Goal: Communication & Community: Answer question/provide support

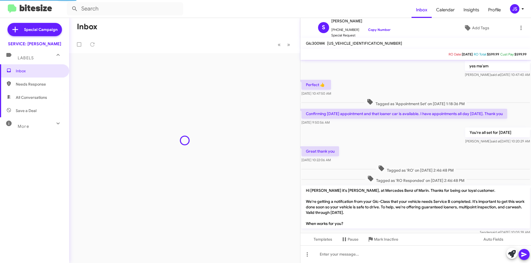
scroll to position [259, 0]
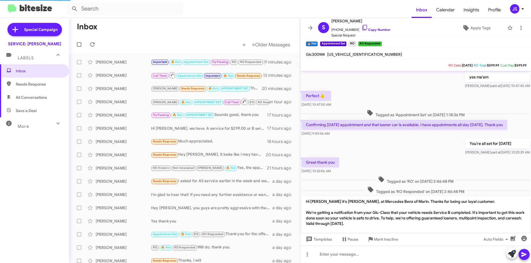
scroll to position [259, 0]
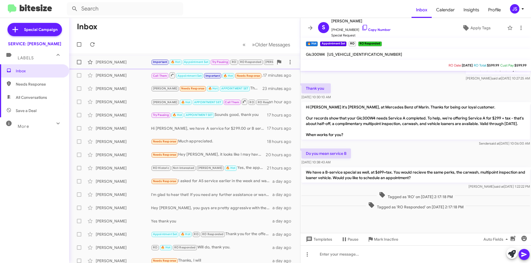
click at [124, 56] on span "Samantha Grzymala Important 🔥 Hot Appointment Set Try Pausing RO RO Responded R…" at bounding box center [184, 62] width 231 height 13
click at [123, 61] on div "[PERSON_NAME]" at bounding box center [123, 62] width 55 height 6
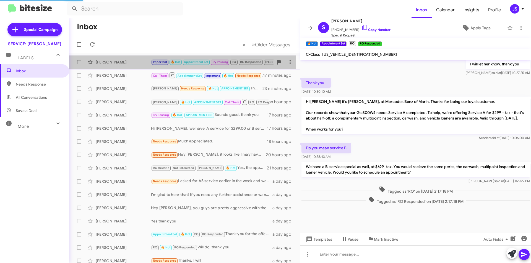
scroll to position [293, 0]
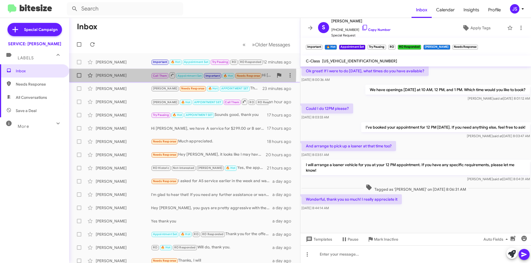
click at [122, 72] on div "Steven Platzman Call Them Appointment Set Important 🔥 Hot Needs Response Hi Oma…" at bounding box center [185, 75] width 222 height 11
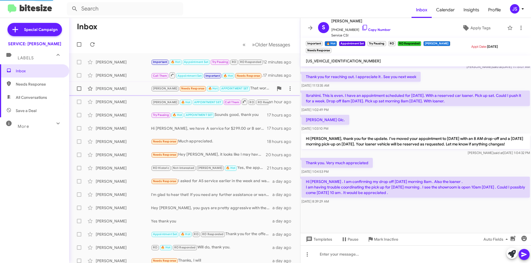
scroll to position [255, 0]
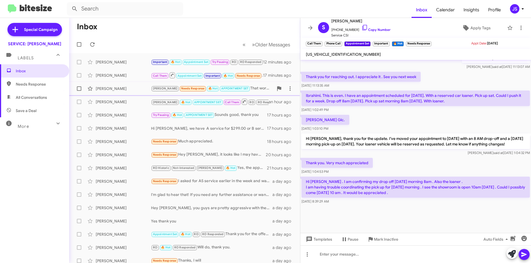
click at [123, 85] on div "Kylie Potuznik RAUL Needs Response 🔥 Hot APPOINTMENT SET That works! 23 minutes…" at bounding box center [185, 88] width 222 height 11
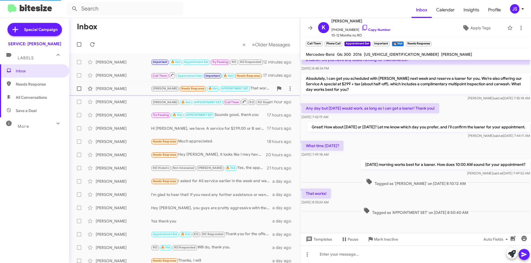
scroll to position [135, 0]
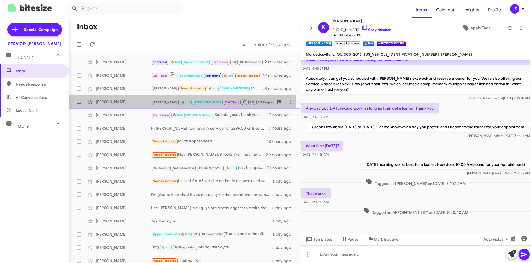
click at [123, 99] on div "Seulgi Kim" at bounding box center [123, 102] width 55 height 6
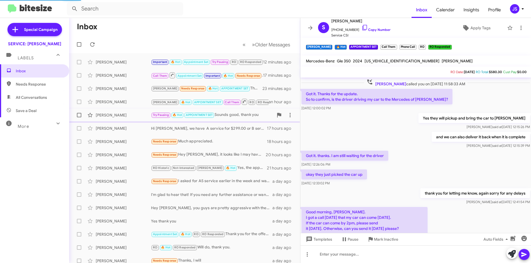
scroll to position [28, 0]
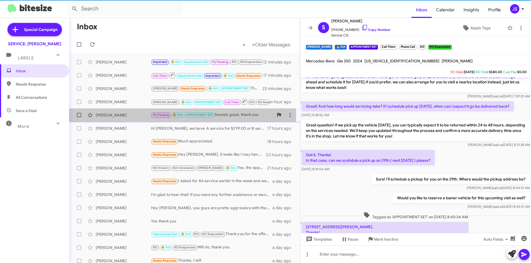
click at [123, 112] on div "Arash Zandieh Try Pausing 🔥 Hot APPOINTMENT SET Sounds good, thank you 17 hours…" at bounding box center [185, 115] width 222 height 11
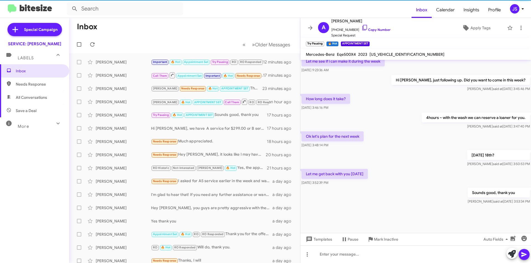
scroll to position [272, 0]
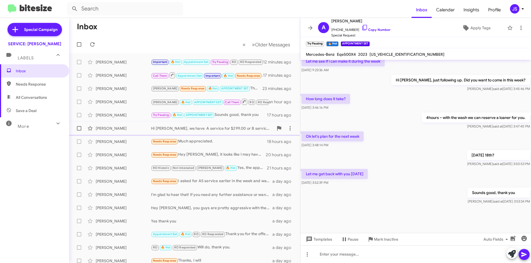
click at [118, 130] on div "Michael Antieri" at bounding box center [123, 129] width 55 height 6
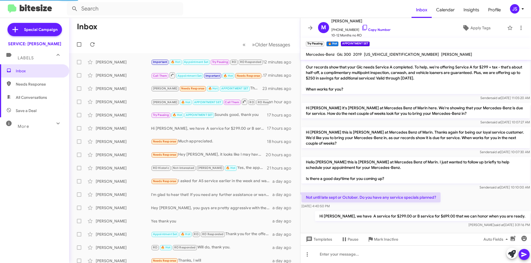
scroll to position [51, 0]
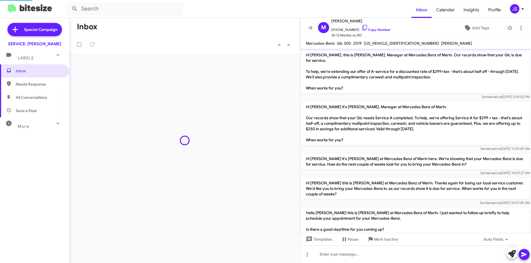
scroll to position [51, 0]
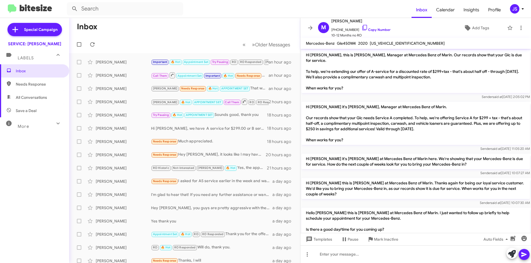
scroll to position [51, 0]
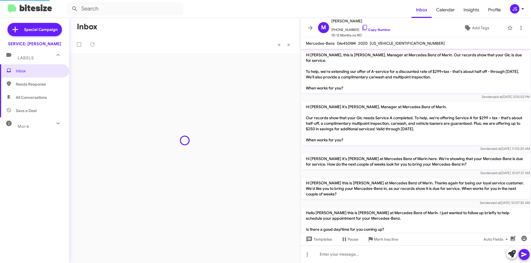
scroll to position [40, 0]
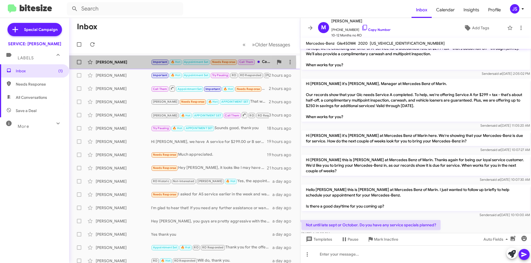
click at [108, 63] on div "Steve Lovette" at bounding box center [123, 62] width 55 height 6
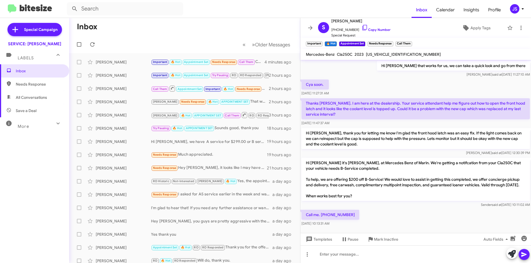
scroll to position [421, 0]
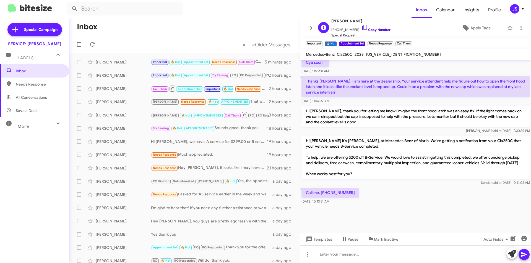
drag, startPoint x: 362, startPoint y: 30, endPoint x: 365, endPoint y: 29, distance: 2.8
click at [362, 30] on link "Copy Number" at bounding box center [375, 30] width 29 height 4
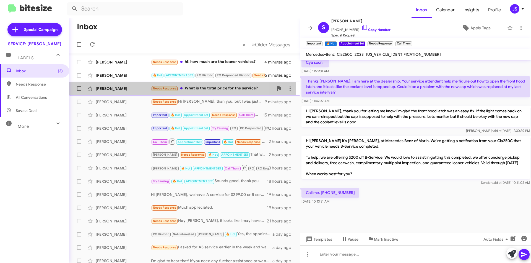
drag, startPoint x: 107, startPoint y: 86, endPoint x: 113, endPoint y: 87, distance: 5.9
click at [107, 86] on div "Joan Kermath Needs Response What is the total price for the service? 7 minutes …" at bounding box center [185, 88] width 222 height 11
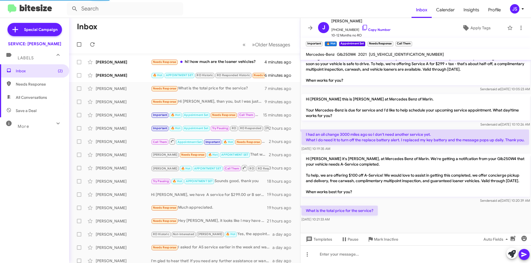
scroll to position [123, 0]
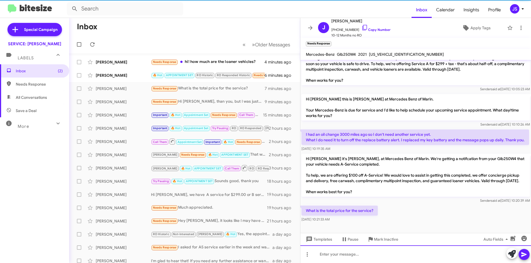
click at [439, 255] on div at bounding box center [415, 255] width 231 height 18
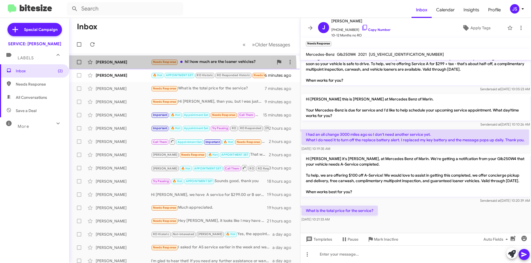
click at [143, 68] on span "Chloe C Needs Response hi! how much are the loaner vehicles? 4 minutes ago" at bounding box center [184, 62] width 231 height 13
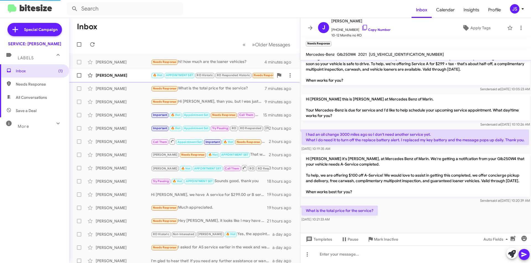
scroll to position [60, 0]
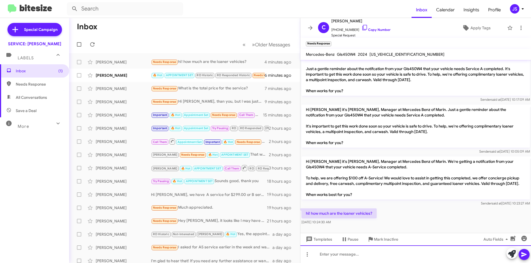
click at [363, 253] on div at bounding box center [415, 255] width 231 height 18
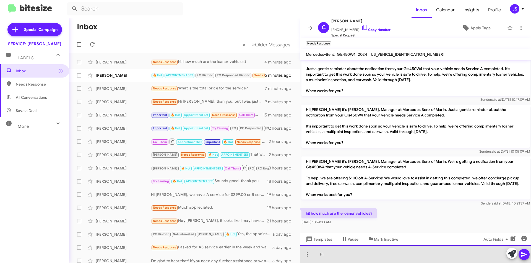
click at [341, 252] on div "Hi" at bounding box center [415, 255] width 231 height 18
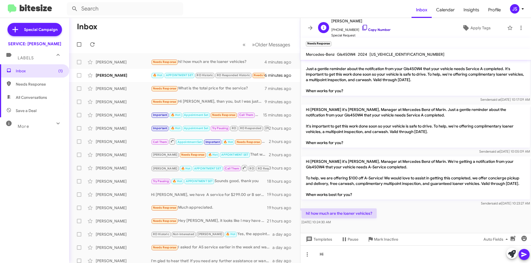
click at [361, 27] on icon at bounding box center [364, 27] width 7 height 7
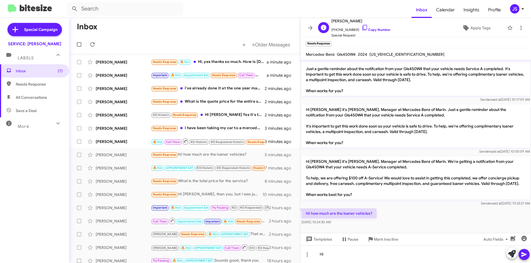
drag, startPoint x: 363, startPoint y: 26, endPoint x: 369, endPoint y: 25, distance: 6.1
click at [363, 26] on span "+12093517309 Copy Number" at bounding box center [360, 28] width 59 height 8
click at [351, 27] on span "+12093517309 Copy Number" at bounding box center [360, 28] width 59 height 8
click at [361, 27] on icon at bounding box center [364, 27] width 7 height 7
drag, startPoint x: 369, startPoint y: 53, endPoint x: 407, endPoint y: 54, distance: 38.2
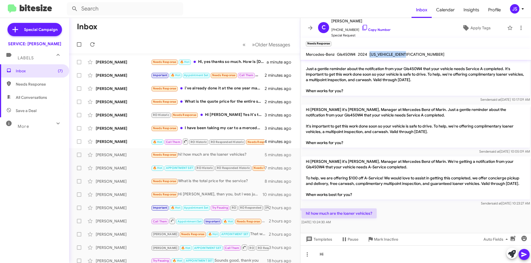
click at [407, 54] on div "4JGFF5KE2RB152812" at bounding box center [406, 54] width 77 height 7
copy span "4JGFF5KE2RB152812"
click at [362, 253] on div "Hi" at bounding box center [415, 255] width 231 height 18
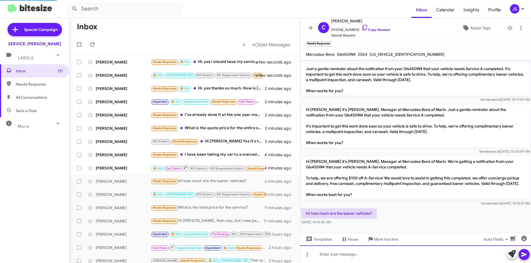
scroll to position [0, 0]
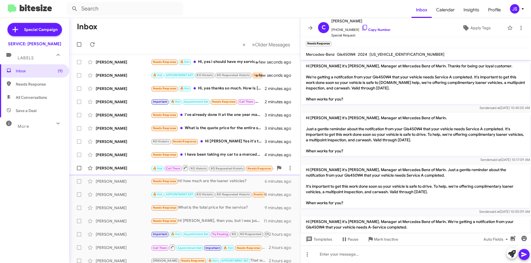
click at [119, 165] on div "Ivana Jagodic 🔥 Hot Call Them RO Historic RO Responded Historic Needs Response …" at bounding box center [185, 168] width 222 height 11
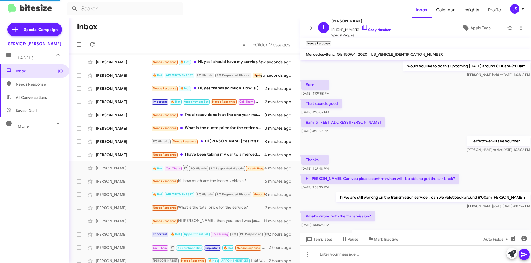
scroll to position [302, 0]
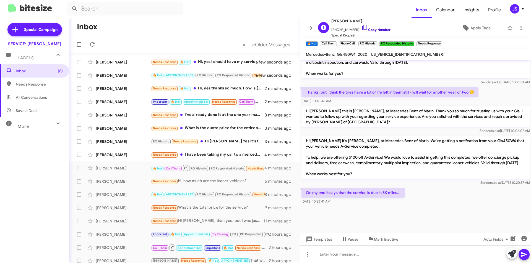
click at [362, 28] on icon at bounding box center [364, 28] width 5 height 6
click at [129, 158] on div "Christina Moreno Needs Response I have been taking my car to a mercedes certifi…" at bounding box center [185, 155] width 222 height 11
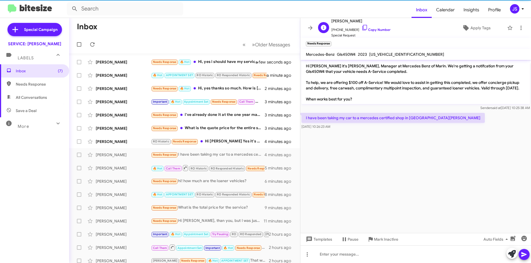
click at [363, 26] on span "+17079538852 Copy Number" at bounding box center [360, 28] width 59 height 8
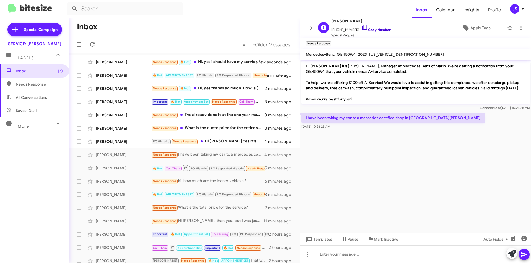
click at [362, 27] on icon at bounding box center [364, 27] width 7 height 7
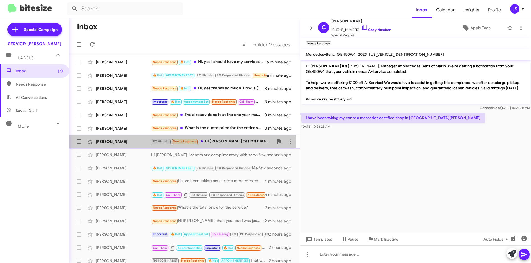
click at [121, 143] on div "[PERSON_NAME]" at bounding box center [123, 142] width 55 height 6
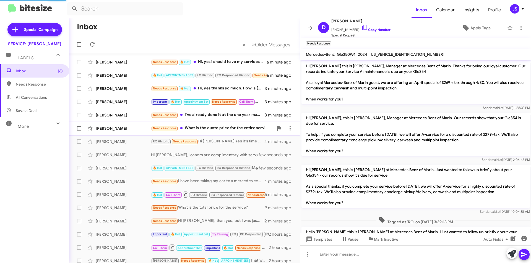
scroll to position [125, 0]
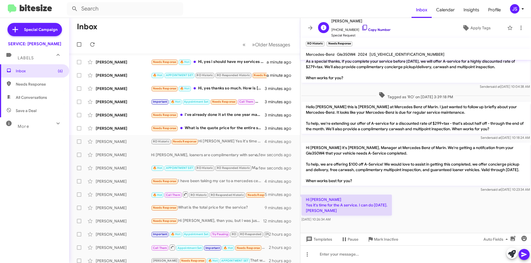
click at [361, 27] on icon at bounding box center [364, 27] width 7 height 7
click at [424, 253] on div at bounding box center [415, 255] width 231 height 18
click at [371, 253] on div "Perfect" at bounding box center [415, 255] width 231 height 18
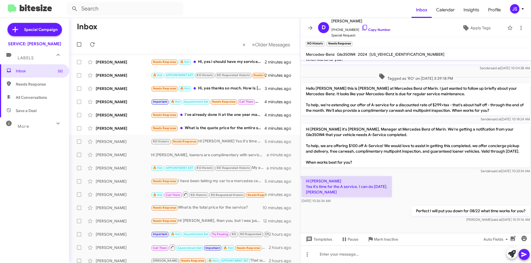
scroll to position [145, 0]
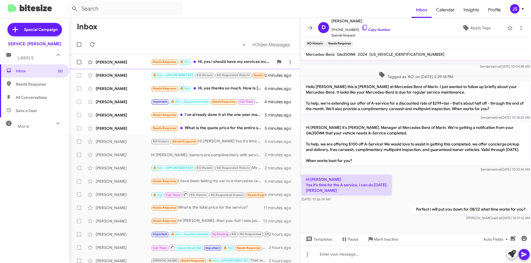
click at [123, 65] on div "Munguia Garcia Needs Response 🔥 Hot Hi, yes i should have my services inculded …" at bounding box center [185, 62] width 222 height 11
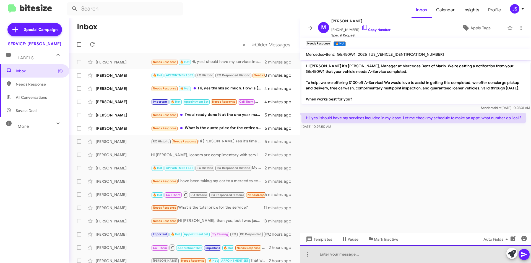
click at [392, 255] on div at bounding box center [415, 255] width 231 height 18
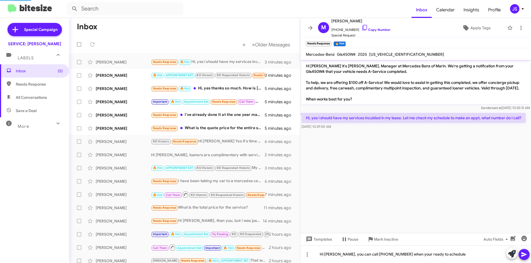
click at [520, 254] on button at bounding box center [523, 254] width 11 height 11
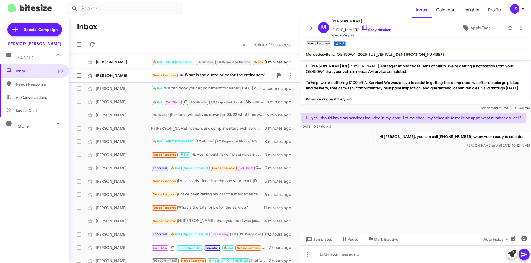
click at [119, 77] on div "[PERSON_NAME]" at bounding box center [123, 76] width 55 height 6
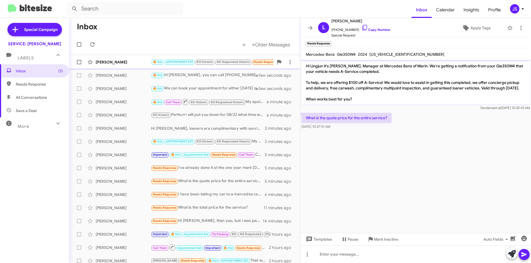
click at [119, 66] on div "John Yoo 🔥 Hot APPOINTMENT SET RO Historic RO Responded Historic Needs Response…" at bounding box center [185, 62] width 222 height 11
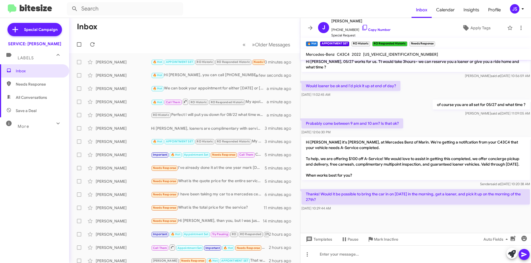
click at [421, 220] on div at bounding box center [415, 223] width 231 height 21
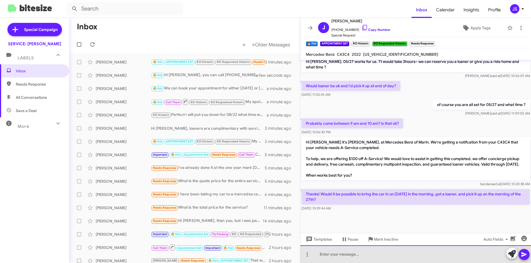
click at [417, 256] on div at bounding box center [415, 255] width 231 height 18
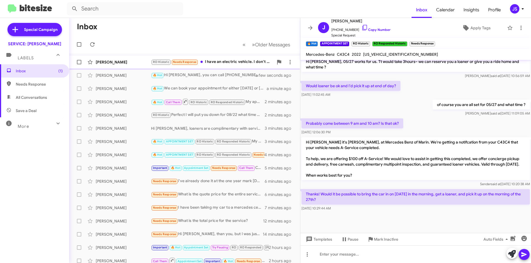
click at [127, 62] on div "[PERSON_NAME]" at bounding box center [123, 62] width 55 height 6
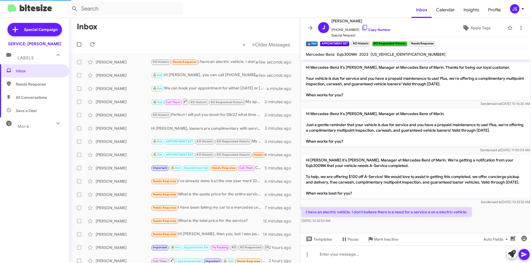
scroll to position [55, 0]
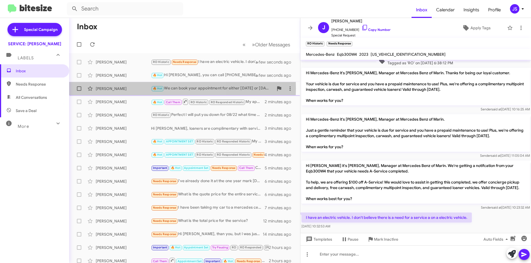
click at [120, 89] on div "[PERSON_NAME]" at bounding box center [123, 89] width 55 height 6
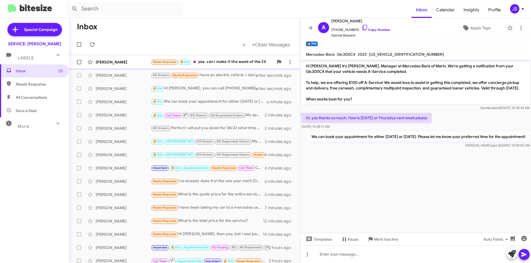
click at [123, 64] on div "[PERSON_NAME]" at bounding box center [123, 62] width 55 height 6
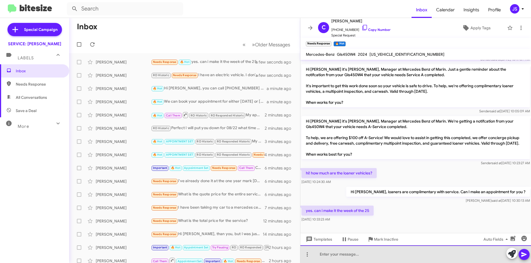
click at [394, 258] on div at bounding box center [415, 255] width 231 height 18
click at [378, 261] on div at bounding box center [415, 255] width 231 height 18
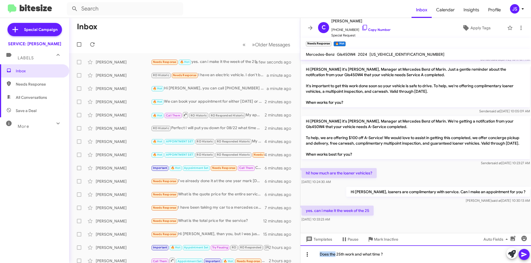
drag, startPoint x: 335, startPoint y: 254, endPoint x: 311, endPoint y: 255, distance: 24.4
click at [311, 255] on div "Does the 25th work and what time ?" at bounding box center [415, 255] width 231 height 18
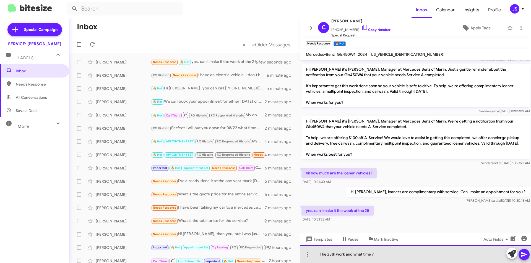
click at [346, 253] on div "The 25th work and what time ?" at bounding box center [415, 255] width 231 height 18
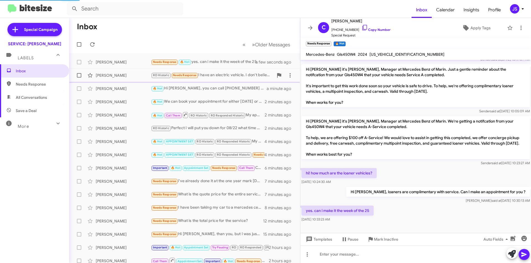
click at [137, 75] on div "[PERSON_NAME]" at bounding box center [123, 76] width 55 height 6
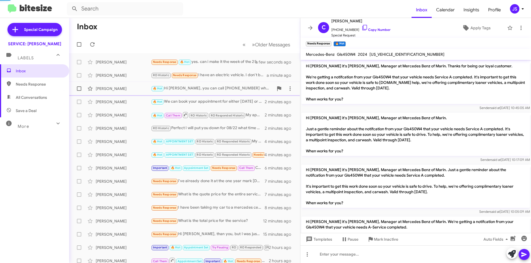
click at [131, 85] on div "Munguia Garcia 🔥 Hot Hi Munguia, you can call 415-466-6771 when your ready to s…" at bounding box center [185, 88] width 222 height 11
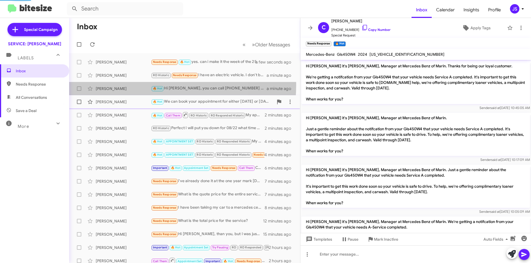
scroll to position [55, 0]
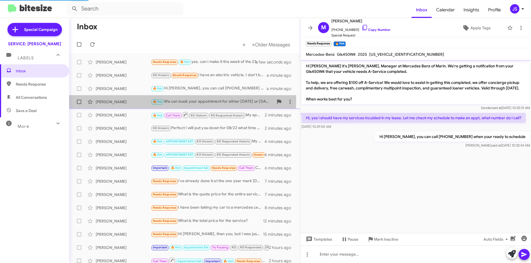
click at [127, 100] on div "[PERSON_NAME]" at bounding box center [123, 102] width 55 height 6
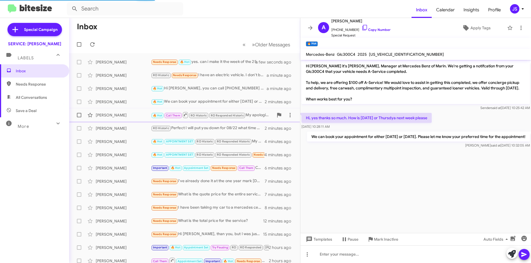
click at [119, 109] on span "Ivana Jagodic 🔥 Hot Call Them RO Historic RO Responded Historic My apologies, i…" at bounding box center [184, 115] width 231 height 13
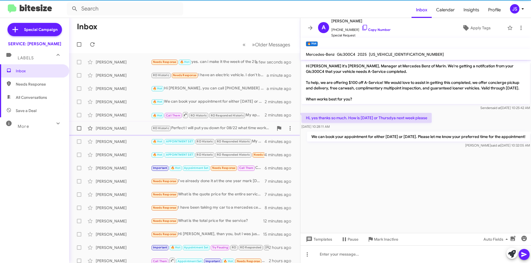
scroll to position [302, 0]
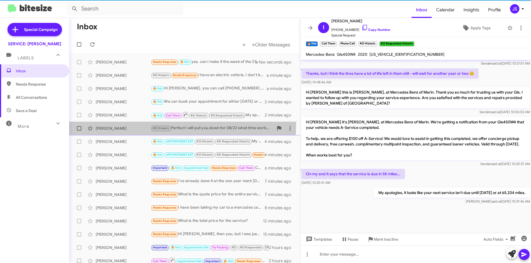
click at [116, 124] on div "Dorine Woods RO Historic Perfect I will put you down for 08/22 what time works …" at bounding box center [185, 128] width 222 height 11
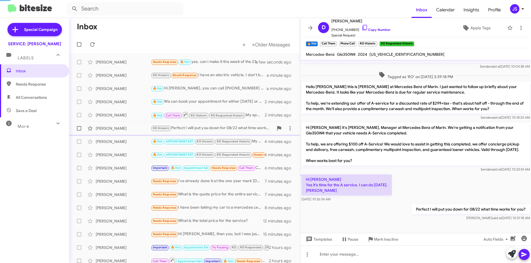
scroll to position [145, 0]
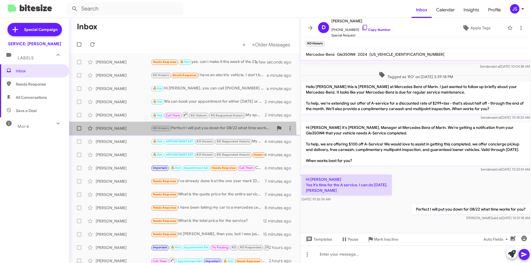
click at [118, 134] on span "Dorine Woods RO Historic Perfect I will put you down for 08/22 what time works …" at bounding box center [184, 128] width 231 height 13
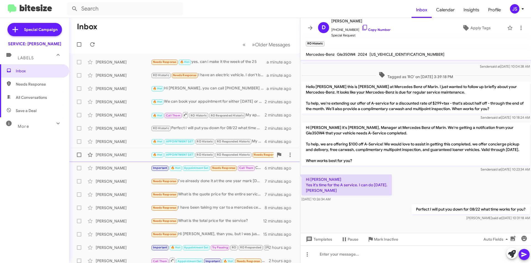
scroll to position [28, 0]
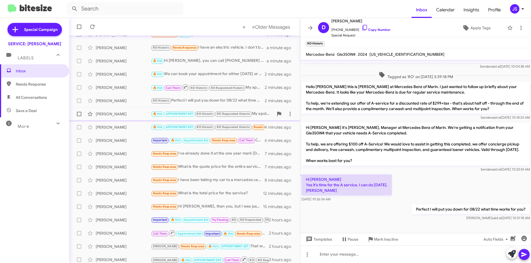
click at [119, 115] on div "Franco Vicino" at bounding box center [123, 114] width 55 height 6
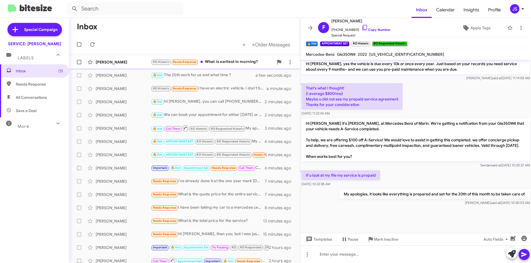
click at [124, 62] on div "[PERSON_NAME]" at bounding box center [123, 62] width 55 height 6
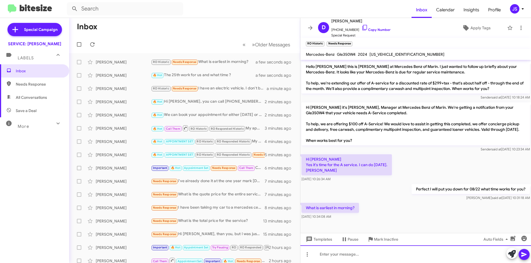
click at [391, 248] on div at bounding box center [415, 255] width 231 height 18
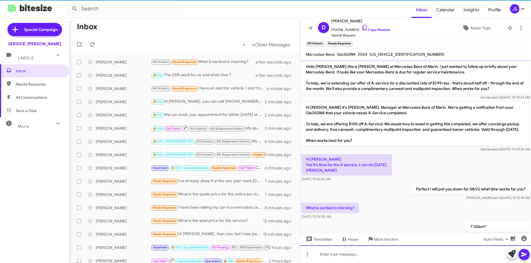
scroll to position [0, 0]
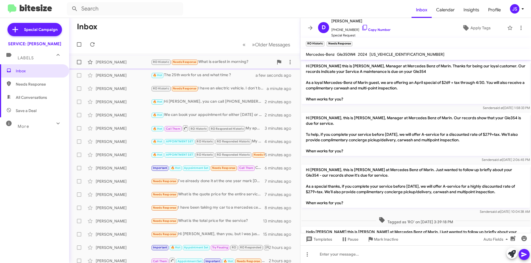
click at [125, 64] on div "[PERSON_NAME]" at bounding box center [123, 62] width 55 height 6
click at [127, 74] on div "[PERSON_NAME]" at bounding box center [123, 76] width 55 height 6
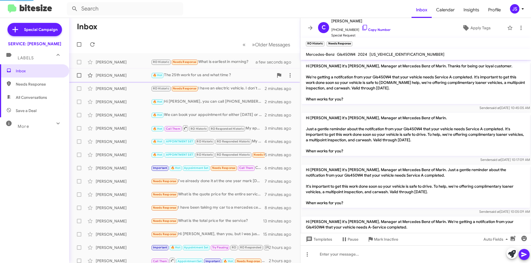
scroll to position [121, 0]
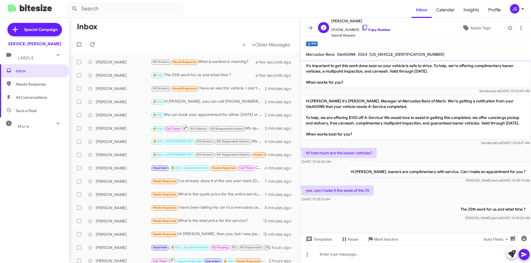
click at [361, 29] on icon at bounding box center [364, 27] width 7 height 7
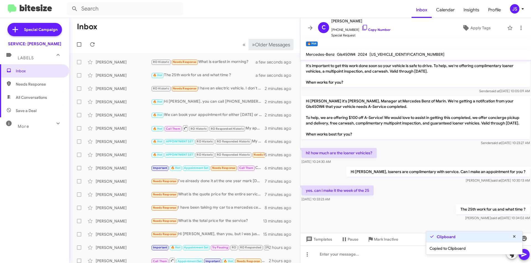
drag, startPoint x: 119, startPoint y: 59, endPoint x: 244, endPoint y: 40, distance: 126.2
click at [119, 59] on div "Dorine Woods RO Historic Needs Response What is earliest in morning? a few seco…" at bounding box center [185, 62] width 222 height 11
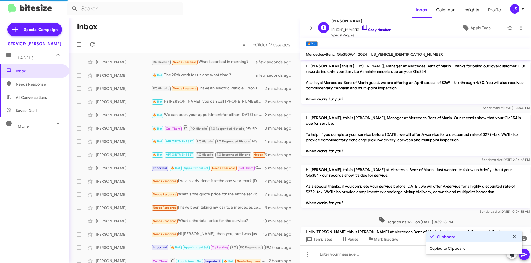
click at [362, 26] on icon at bounding box center [364, 28] width 5 height 6
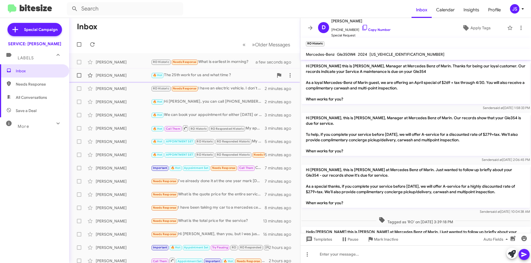
drag, startPoint x: 115, startPoint y: 78, endPoint x: 122, endPoint y: 75, distance: 8.2
click at [115, 78] on div "[PERSON_NAME]" at bounding box center [123, 76] width 55 height 6
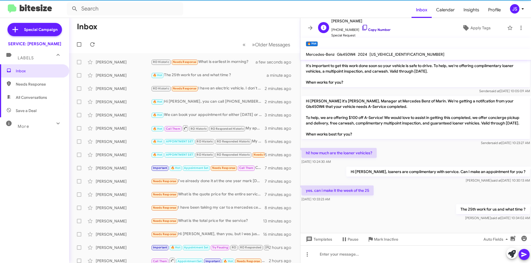
click at [361, 26] on icon at bounding box center [364, 27] width 7 height 7
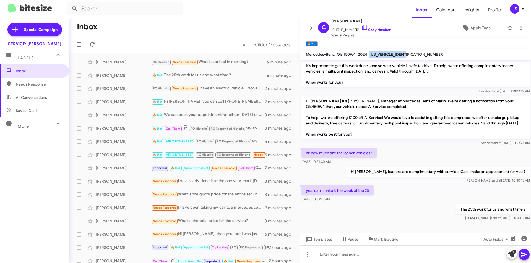
drag, startPoint x: 368, startPoint y: 55, endPoint x: 416, endPoint y: 56, distance: 48.1
click at [416, 56] on mat-toolbar "Mercedes-Benz Gls450W4 2024 4JGFF5KE2RB152812" at bounding box center [415, 54] width 231 height 11
copy span "4JGFF5KE2RB152812"
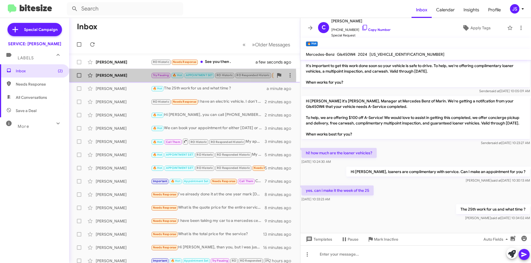
click at [133, 77] on div "[PERSON_NAME]" at bounding box center [123, 76] width 55 height 6
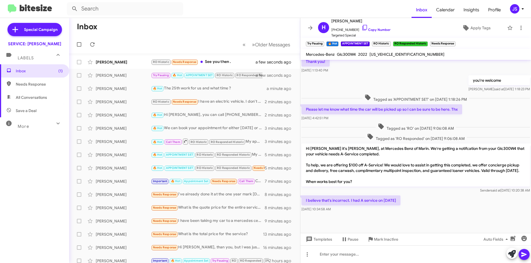
scroll to position [205, 0]
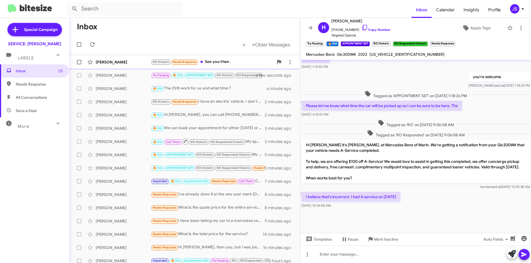
click at [120, 59] on div "Dorine Woods RO Historic Needs Response See you then . a few seconds ago" at bounding box center [185, 62] width 222 height 11
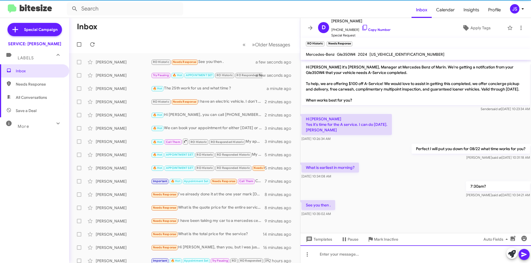
click at [372, 252] on div at bounding box center [415, 255] width 231 height 18
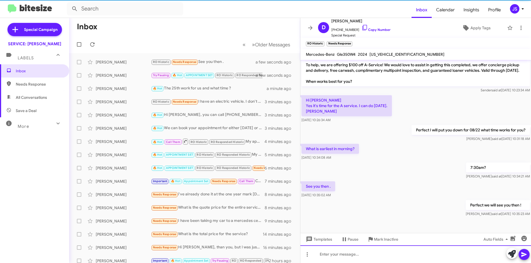
scroll to position [226, 0]
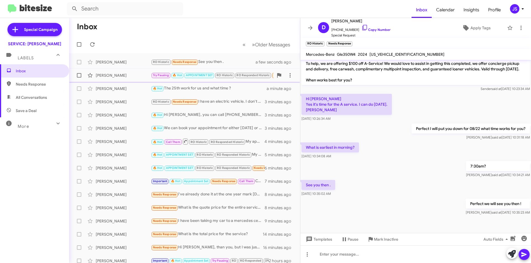
click at [132, 75] on div "[PERSON_NAME]" at bounding box center [123, 76] width 55 height 6
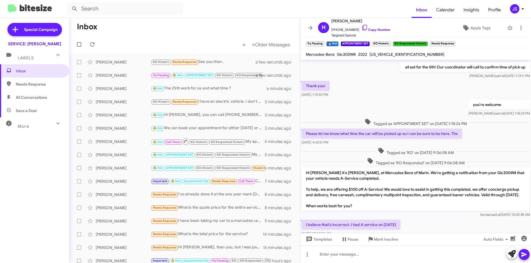
scroll to position [205, 0]
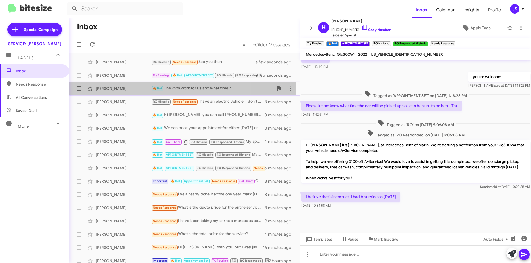
click at [133, 89] on div "[PERSON_NAME]" at bounding box center [123, 89] width 55 height 6
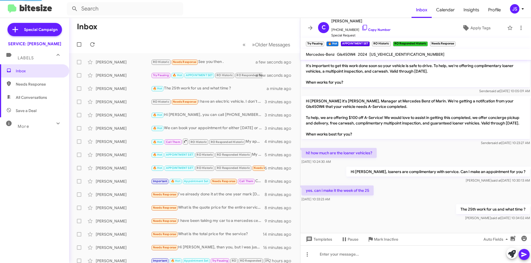
scroll to position [121, 0]
click at [114, 103] on div "John Newman" at bounding box center [123, 102] width 55 height 6
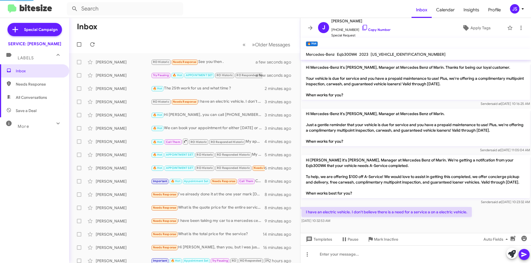
scroll to position [55, 0]
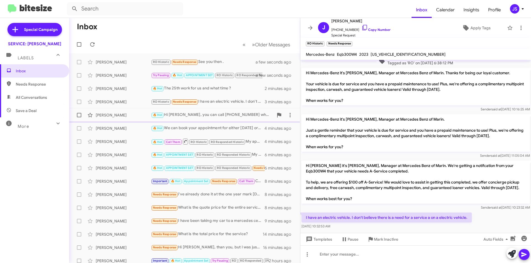
click at [127, 113] on div "Munguia Garcia" at bounding box center [123, 116] width 55 height 6
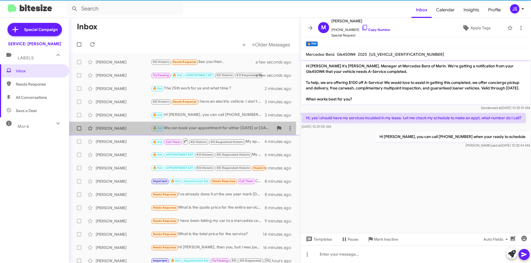
click at [127, 126] on div "[PERSON_NAME]" at bounding box center [123, 129] width 55 height 6
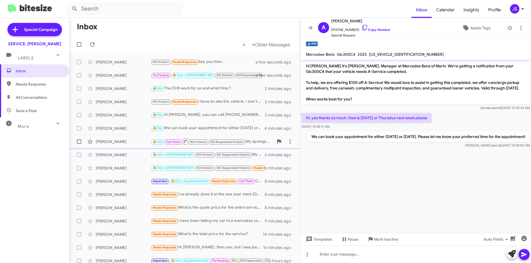
click at [126, 139] on div "Ivana Jagodic" at bounding box center [123, 142] width 55 height 6
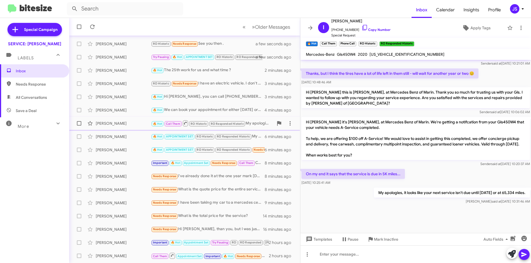
scroll to position [28, 0]
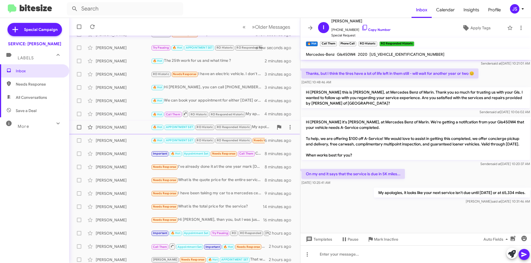
click at [126, 128] on div "Franco Vicino" at bounding box center [123, 128] width 55 height 6
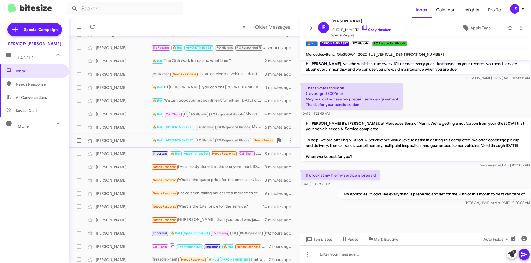
click at [126, 135] on div "John Yoo 🔥 Hot APPOINTMENT SET RO Historic RO Responded Historic Needs Response…" at bounding box center [185, 140] width 222 height 11
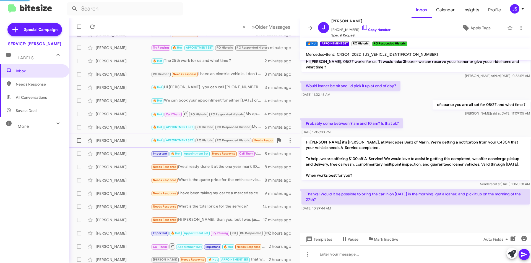
scroll to position [209, 0]
click at [362, 28] on link "Copy Number" at bounding box center [375, 30] width 29 height 4
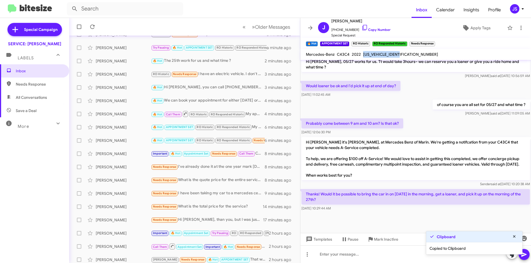
drag, startPoint x: 364, startPoint y: 55, endPoint x: 432, endPoint y: 60, distance: 69.0
click at [432, 60] on mat-toolbar "Mercedes-Benz C43C4 2022 W1KWJ6EB2NG109908" at bounding box center [415, 54] width 231 height 11
copy span "W1KWJ6EB2NG109908"
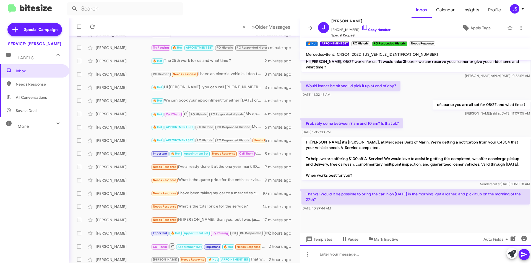
click at [389, 258] on div at bounding box center [415, 255] width 231 height 18
drag, startPoint x: 400, startPoint y: 253, endPoint x: 390, endPoint y: 257, distance: 11.4
click at [387, 261] on div "Hi John, that is perfect for us. What time fopr drop off on 08/26?" at bounding box center [415, 255] width 231 height 18
click at [393, 254] on div "Hi John, that is perfect for us. What time fopr drop off on 08/26?" at bounding box center [415, 255] width 231 height 18
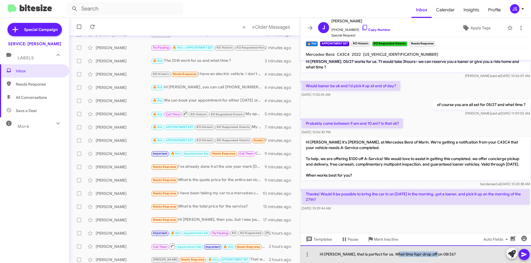
drag, startPoint x: 393, startPoint y: 254, endPoint x: 445, endPoint y: 254, distance: 51.4
click at [445, 254] on div "Hi John, that is perfect for us. What time fopr drop off on 08/26?" at bounding box center [415, 255] width 231 height 18
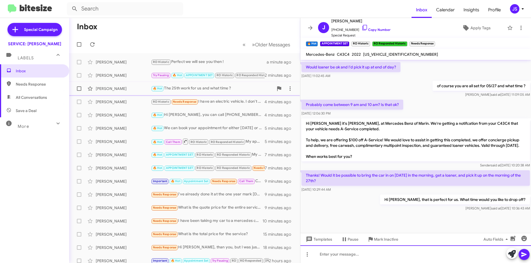
scroll to position [229, 0]
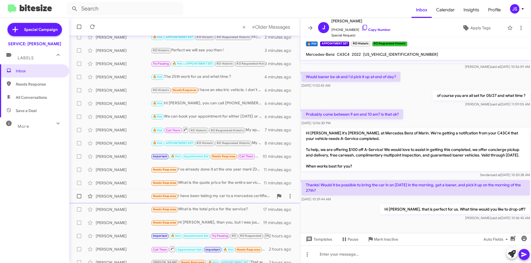
scroll to position [58, 0]
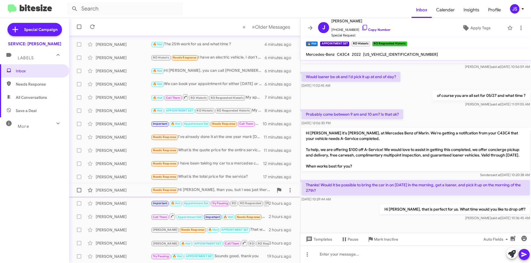
click at [127, 189] on div "Helen Gruener" at bounding box center [123, 191] width 55 height 6
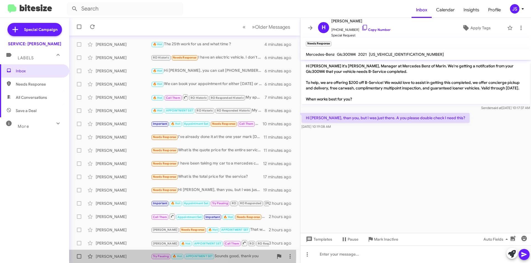
click at [121, 256] on div "[PERSON_NAME]" at bounding box center [123, 257] width 55 height 6
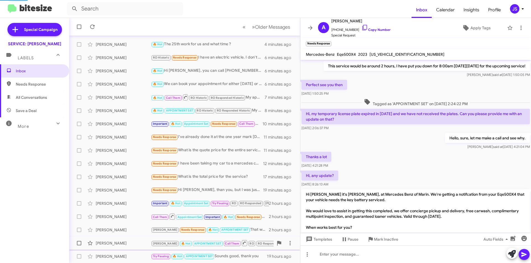
scroll to position [272, 0]
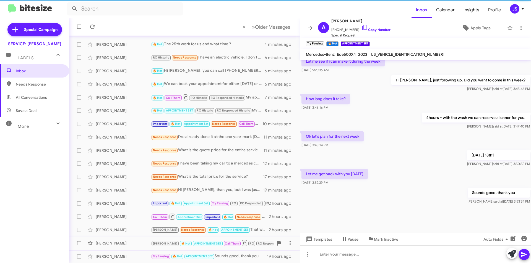
click at [123, 242] on div "[PERSON_NAME]" at bounding box center [123, 244] width 55 height 6
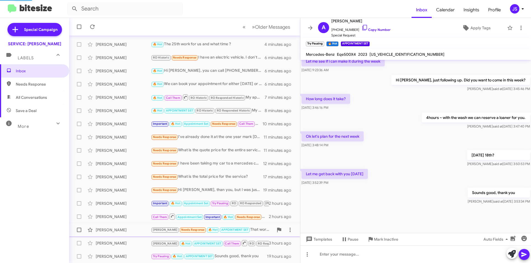
scroll to position [282, 0]
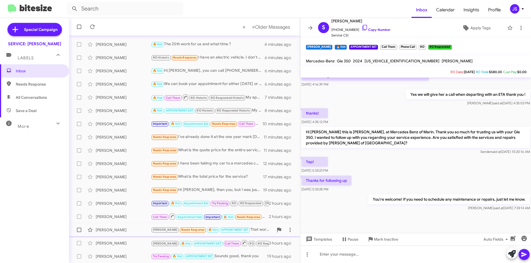
click at [123, 228] on div "Kylie Potuznik" at bounding box center [123, 231] width 55 height 6
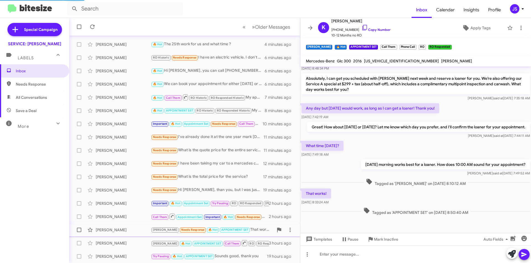
scroll to position [135, 0]
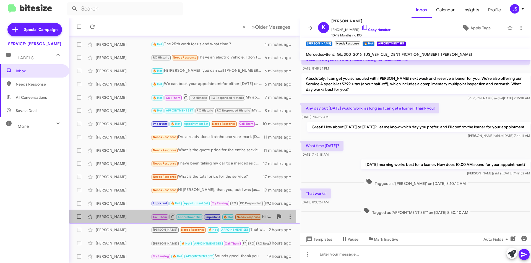
click at [122, 217] on div "[PERSON_NAME]" at bounding box center [123, 217] width 55 height 6
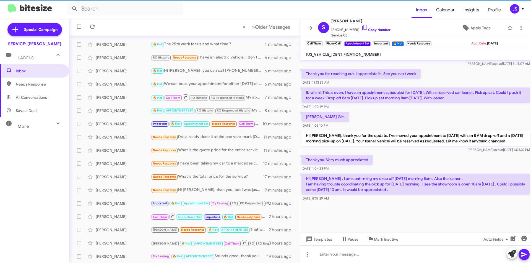
scroll to position [699, 0]
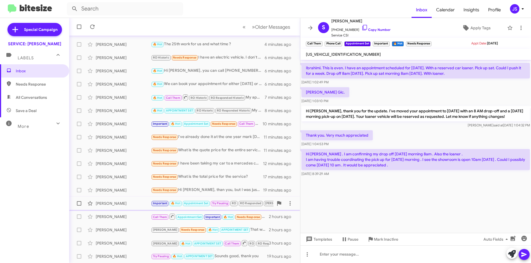
click at [130, 204] on div "Samantha Grzymala" at bounding box center [123, 204] width 55 height 6
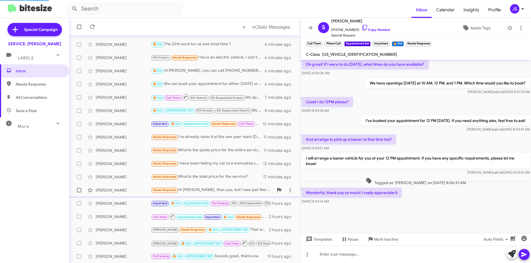
scroll to position [300, 0]
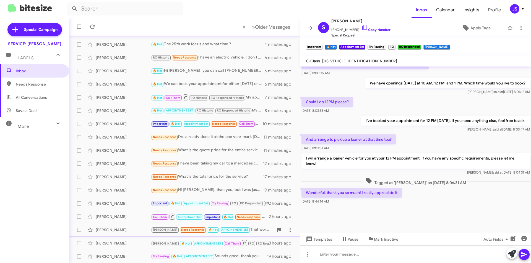
click at [130, 228] on div "Kylie Potuznik" at bounding box center [123, 231] width 55 height 6
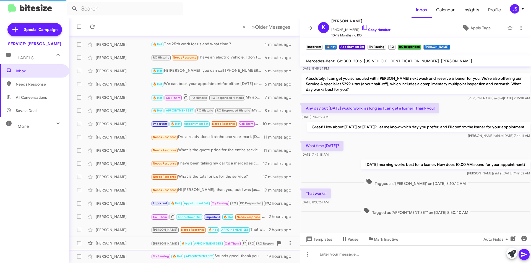
scroll to position [135, 0]
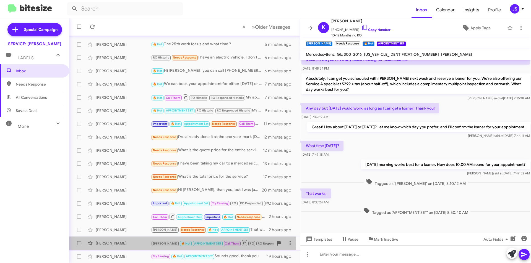
click at [131, 245] on div "Seulgi Kim" at bounding box center [123, 244] width 55 height 6
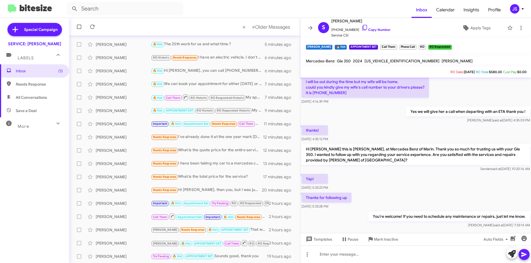
scroll to position [733, 0]
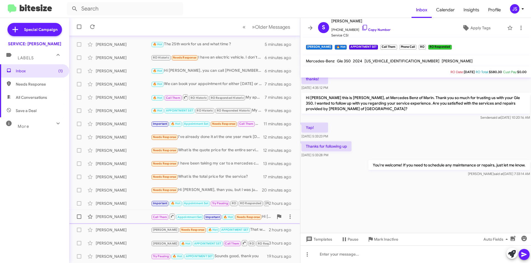
click at [119, 212] on div "Steven Platzman Call Them Appointment Set Important 🔥 Hot Needs Response Hi Oma…" at bounding box center [185, 217] width 222 height 11
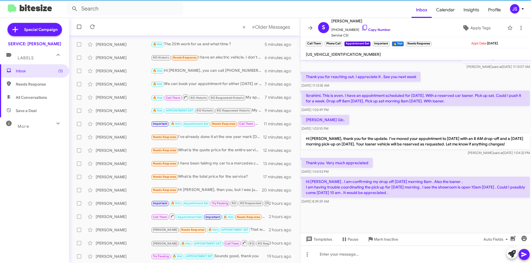
scroll to position [255, 0]
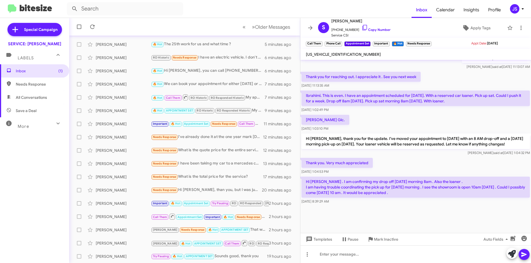
click at [429, 169] on div "Thank you. Very much appreciated Aug 5, 2025, 1:04:53 PM" at bounding box center [415, 166] width 231 height 19
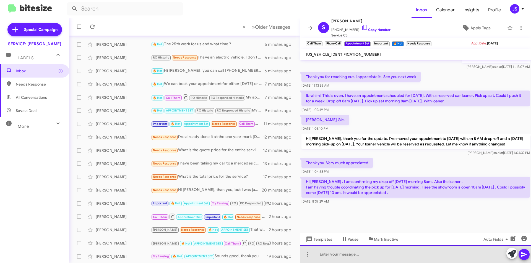
click at [365, 260] on div at bounding box center [415, 255] width 231 height 18
click at [463, 255] on div "Hi Steven, yes that works just let your advisor know when you drop-off on Frida…" at bounding box center [415, 255] width 231 height 18
click at [462, 257] on div "Hi Steven, yes that works just let your advisor know when you drop-off on Frida…" at bounding box center [415, 255] width 231 height 18
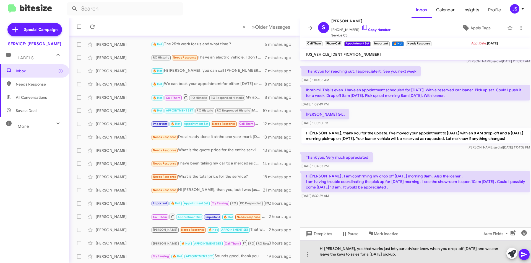
click at [365, 251] on div "Hi Steven, yes that works just let your advisor know when you drop-off on Frida…" at bounding box center [415, 251] width 231 height 23
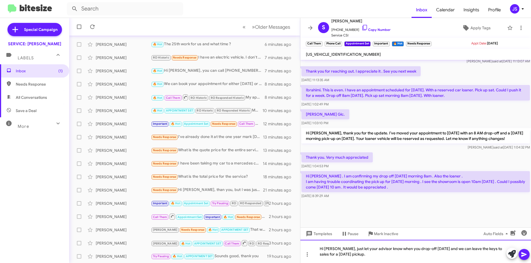
click at [382, 255] on div "Hi Steven, just let your advisor know when you drop-off on Friday and we can le…" at bounding box center [415, 251] width 231 height 23
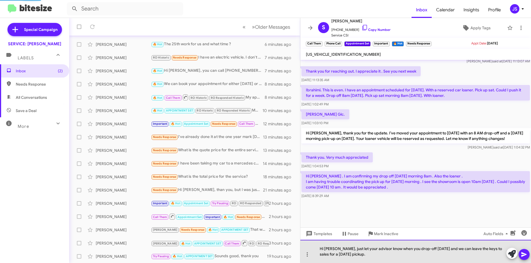
click at [435, 251] on div "Hi Steven, just let your advisor know when you drop-off on Friday and we can le…" at bounding box center [415, 251] width 231 height 23
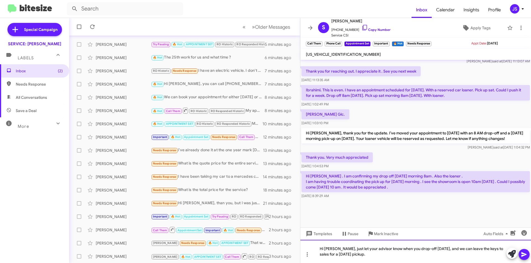
click at [434, 259] on div "Hi [PERSON_NAME], just let your advisor know when you drop-off [DATE], and we c…" at bounding box center [415, 251] width 231 height 23
click at [528, 254] on button at bounding box center [523, 254] width 11 height 11
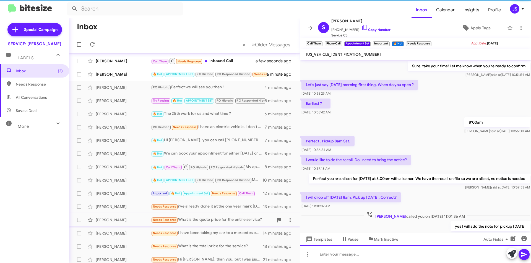
scroll to position [0, 0]
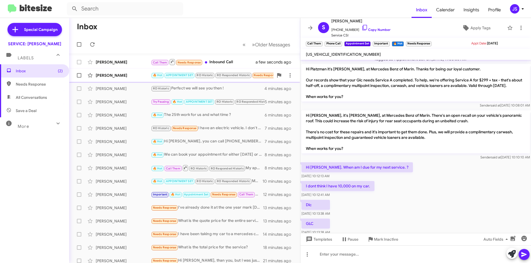
click at [137, 75] on div "[PERSON_NAME]" at bounding box center [123, 76] width 55 height 6
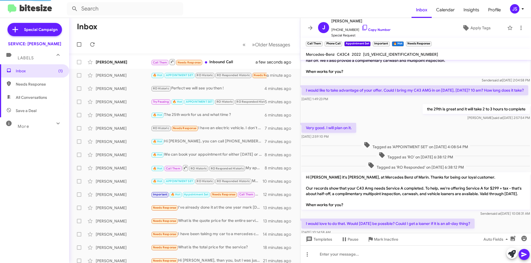
scroll to position [249, 0]
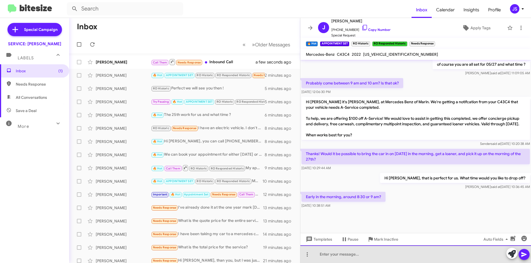
click at [387, 259] on div at bounding box center [415, 255] width 231 height 18
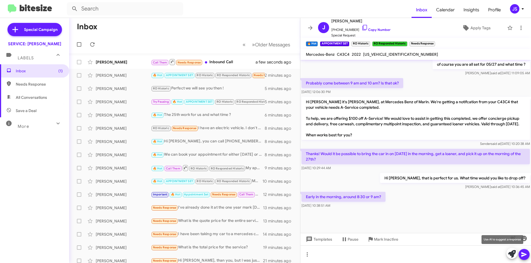
click at [510, 253] on icon at bounding box center [512, 255] width 8 height 8
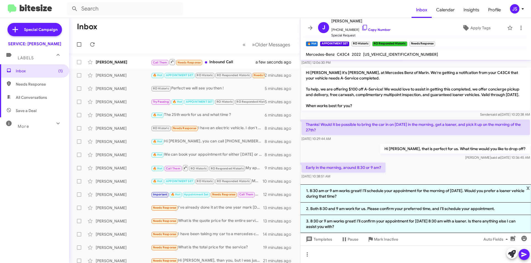
scroll to position [298, 0]
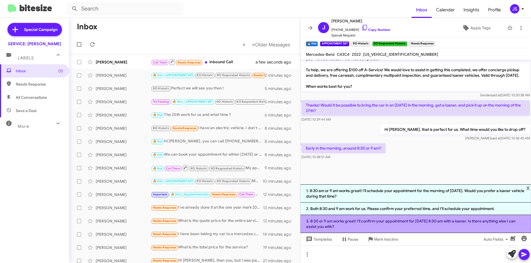
click at [361, 226] on li "3. 8:30 or 9 am works great! I’ll confirm your appointment for August 26 at 8:3…" at bounding box center [415, 224] width 231 height 18
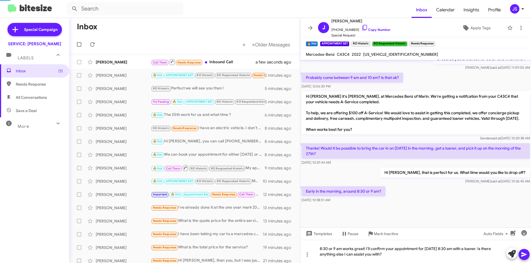
scroll to position [255, 0]
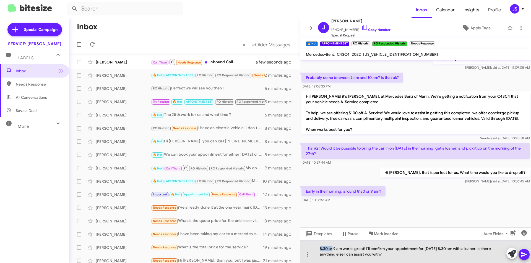
drag, startPoint x: 332, startPoint y: 249, endPoint x: 311, endPoint y: 248, distance: 21.3
click at [311, 248] on div "8:30 or 9 am works great! I’ll confirm your appointment for August 26 at 8:30 a…" at bounding box center [415, 251] width 231 height 23
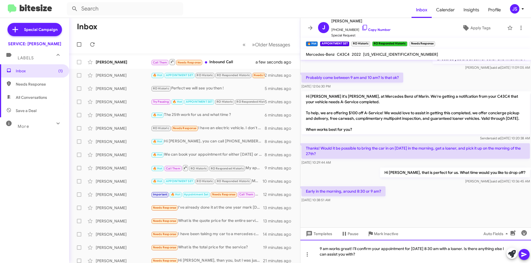
click at [382, 260] on div "9 am works great! I’ll confirm your appointment for August 26 at 8:30 am with a…" at bounding box center [415, 251] width 231 height 23
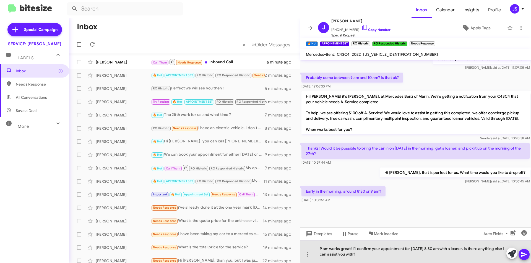
drag, startPoint x: 475, startPoint y: 249, endPoint x: 477, endPoint y: 255, distance: 6.1
click at [477, 255] on div "9 am works great! I’ll confirm your appointment for August 26 at 8:30 am with a…" at bounding box center [415, 251] width 231 height 23
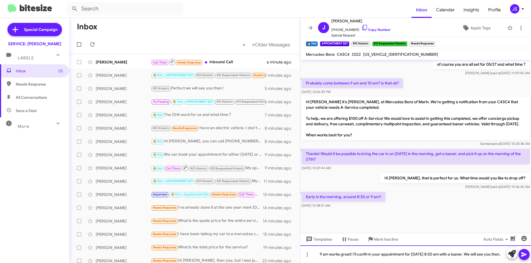
click at [352, 251] on div "9 am works great! I’ll confirm your appointment for August 26 at 8:30 am with a…" at bounding box center [415, 255] width 231 height 18
click at [353, 250] on div "9 am works great! I’ll confirm your appointment for August 26 at 8:30 am with a…" at bounding box center [415, 255] width 231 height 18
click at [353, 255] on div "9 am works great. I’ll confirm your appointment for August 26 at 8:30 am with a…" at bounding box center [415, 255] width 231 height 18
click at [323, 248] on div "9 am works great. I’ll confirm your appointment for August 26 at 8:30 am with a…" at bounding box center [415, 255] width 231 height 18
click at [334, 249] on div "8:30am works great. I’ll confirm your appointment for August 26 at 8:30 am with…" at bounding box center [415, 255] width 231 height 18
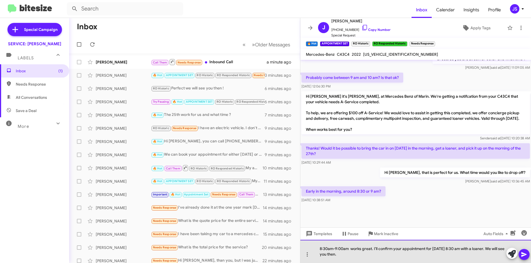
click at [367, 257] on div "8:30am-9:00am works great. I’ll confirm your appointment for August 26 at 8:30 …" at bounding box center [415, 251] width 231 height 23
click at [465, 247] on div "8:30am-9:00am works great. I’ll confirm your appointment for August 26 at 8:30 …" at bounding box center [415, 251] width 231 height 23
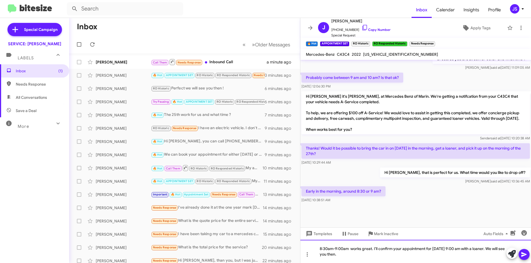
click at [463, 259] on div "8:30am-9:00am works great. I’ll confirm your appointment for August 26 at 9:00 …" at bounding box center [415, 251] width 231 height 23
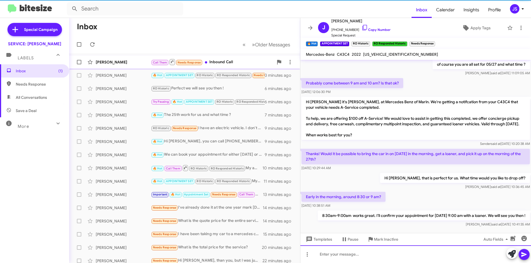
scroll to position [0, 0]
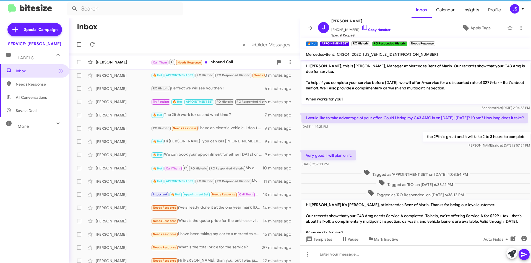
click at [103, 61] on div "[PERSON_NAME]" at bounding box center [123, 62] width 55 height 6
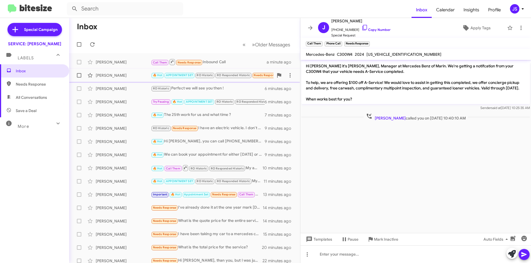
click at [141, 81] on div "John Yoo 🔥 Hot APPOINTMENT SET RO Historic RO Responded Historic Needs Response…" at bounding box center [185, 75] width 222 height 11
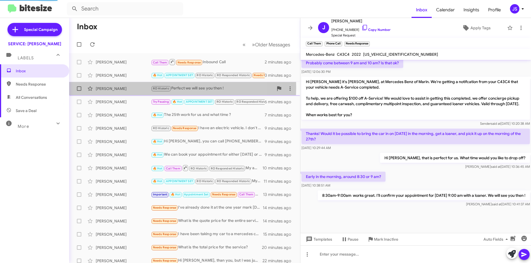
click at [141, 88] on div "[PERSON_NAME]" at bounding box center [123, 89] width 55 height 6
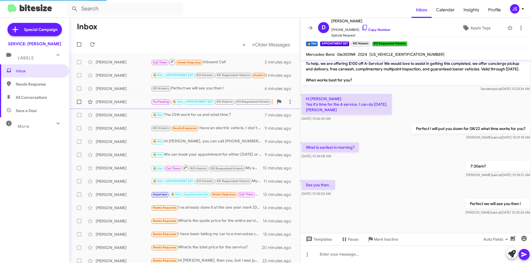
scroll to position [226, 0]
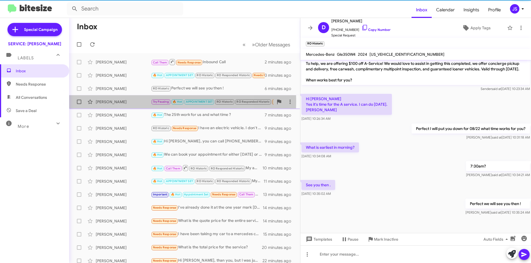
click at [135, 101] on div "[PERSON_NAME]" at bounding box center [123, 102] width 55 height 6
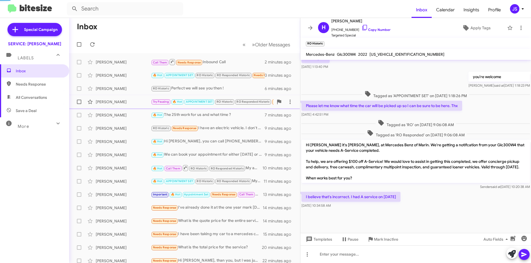
scroll to position [205, 0]
drag, startPoint x: 360, startPoint y: 25, endPoint x: 530, endPoint y: 25, distance: 170.0
click at [361, 26] on icon at bounding box center [364, 27] width 7 height 7
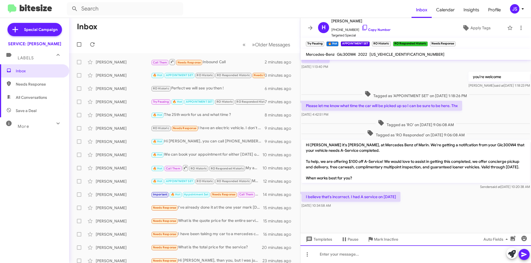
click at [400, 257] on div at bounding box center [415, 255] width 231 height 18
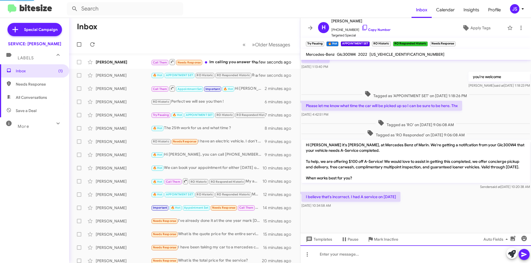
scroll to position [0, 0]
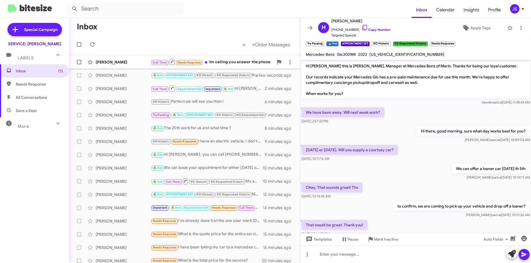
click at [125, 61] on div "[PERSON_NAME]" at bounding box center [123, 62] width 55 height 6
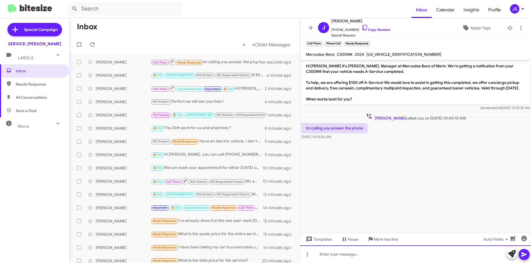
click at [377, 255] on div at bounding box center [415, 255] width 231 height 18
drag, startPoint x: 357, startPoint y: 28, endPoint x: 361, endPoint y: 28, distance: 4.4
click at [361, 28] on icon at bounding box center [364, 27] width 7 height 7
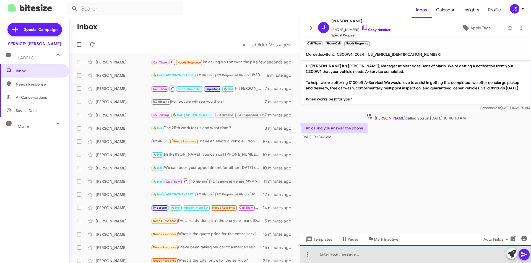
click at [346, 260] on div at bounding box center [415, 255] width 231 height 18
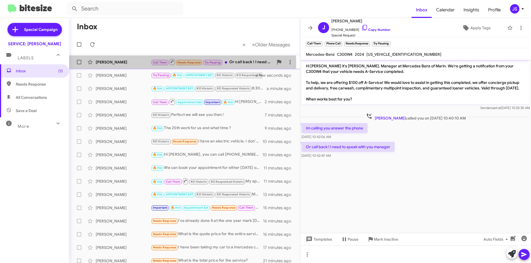
click at [127, 62] on div "[PERSON_NAME]" at bounding box center [123, 62] width 55 height 6
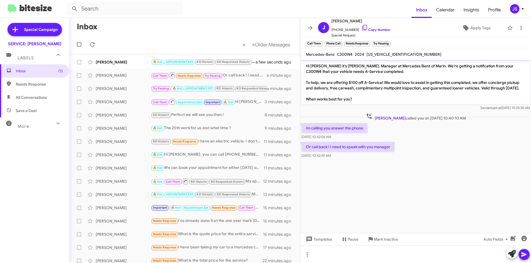
click at [468, 121] on span "Jesus Sanchez called you on Aug 14, 2025 - 10:40:10 AM" at bounding box center [416, 117] width 104 height 8
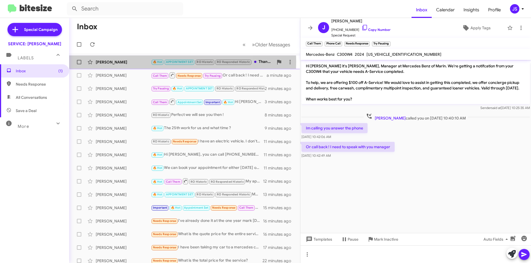
click at [134, 62] on div "[PERSON_NAME]" at bounding box center [123, 62] width 55 height 6
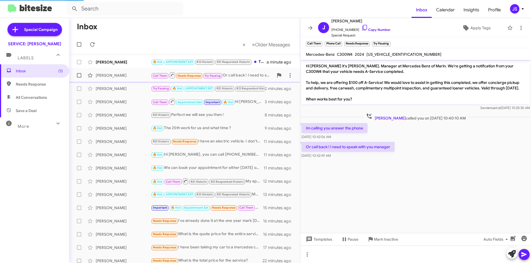
scroll to position [289, 0]
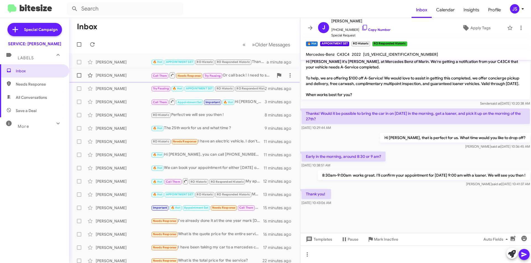
click at [128, 74] on div "[PERSON_NAME]" at bounding box center [123, 76] width 55 height 6
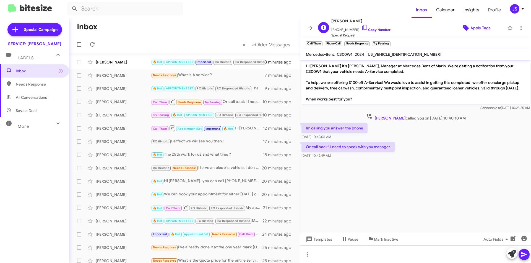
click at [476, 26] on span "Apply Tags" at bounding box center [480, 28] width 20 height 10
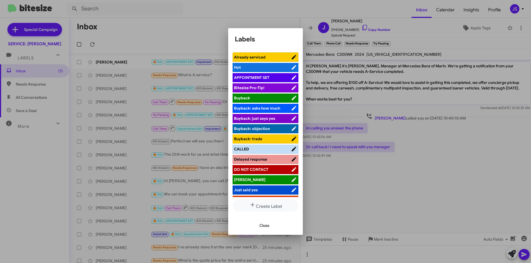
click at [260, 150] on span "CALLED" at bounding box center [262, 150] width 57 height 6
click at [260, 180] on span "[PERSON_NAME]" at bounding box center [262, 180] width 57 height 6
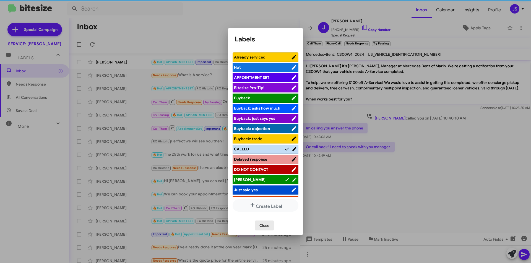
click at [268, 224] on span "Close" at bounding box center [264, 226] width 10 height 10
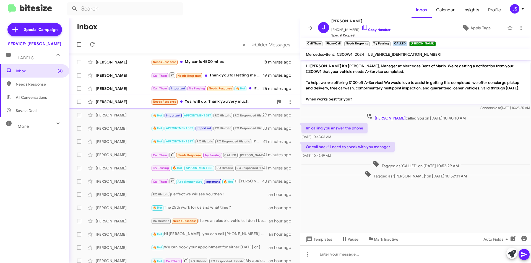
click at [138, 100] on div "[PERSON_NAME]" at bounding box center [123, 102] width 55 height 6
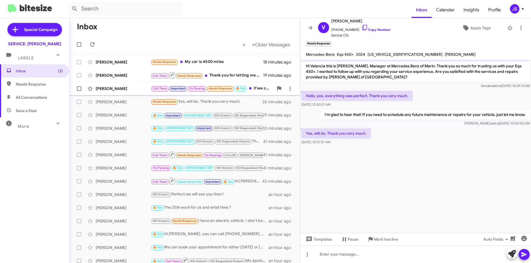
click at [132, 87] on div "[PERSON_NAME]" at bounding box center [123, 89] width 55 height 6
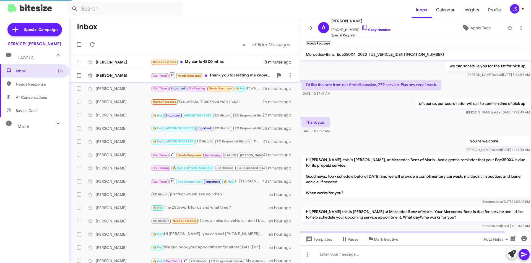
scroll to position [346, 0]
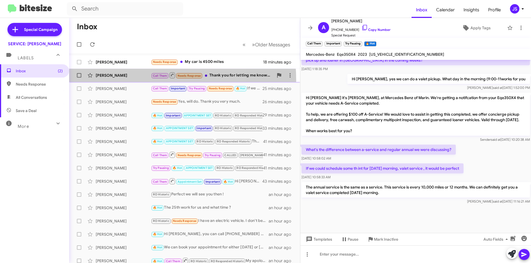
click at [131, 80] on div "[PERSON_NAME] Call Them Needs Response Thank you for letting me know about the …" at bounding box center [185, 75] width 222 height 11
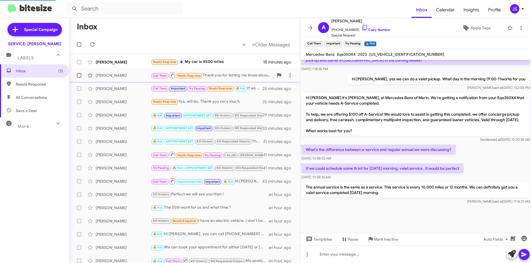
scroll to position [53, 0]
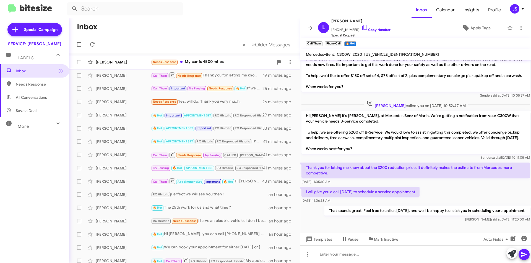
click at [136, 61] on div "[PERSON_NAME]" at bounding box center [123, 62] width 55 height 6
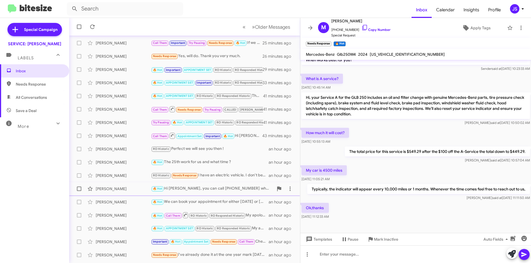
scroll to position [55, 0]
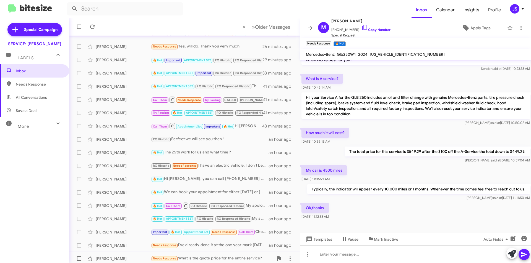
click at [123, 253] on span "[PERSON_NAME] Needs Response What is the quote price for the entire service? an…" at bounding box center [184, 258] width 231 height 13
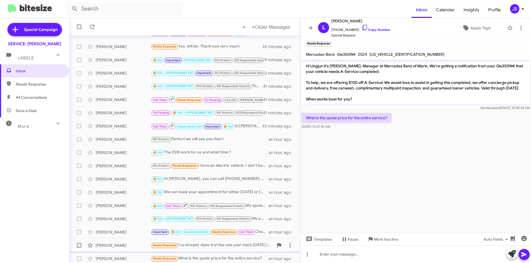
scroll to position [58, 0]
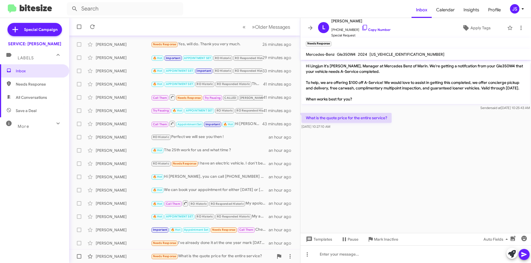
click at [127, 256] on div "[PERSON_NAME]" at bounding box center [123, 257] width 55 height 6
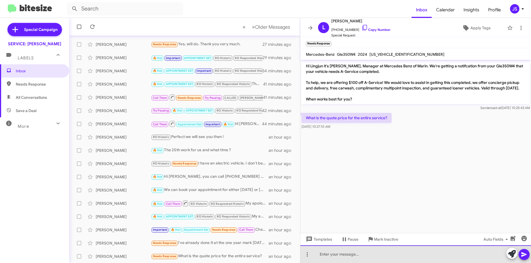
click at [424, 255] on div at bounding box center [415, 255] width 231 height 18
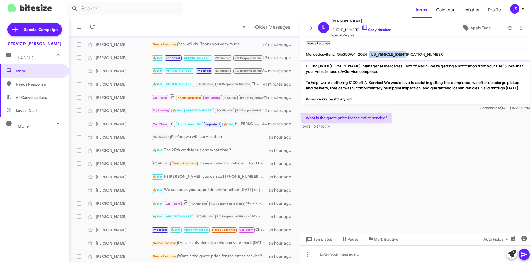
drag, startPoint x: 368, startPoint y: 56, endPoint x: 413, endPoint y: 57, distance: 44.5
click at [413, 57] on mat-toolbar "Mercedes-Benz Gle350W4 2024 [US_VEHICLE_IDENTIFICATION_NUMBER]" at bounding box center [415, 54] width 231 height 11
copy span "[US_VEHICLE_IDENTIFICATION_NUMBER]"
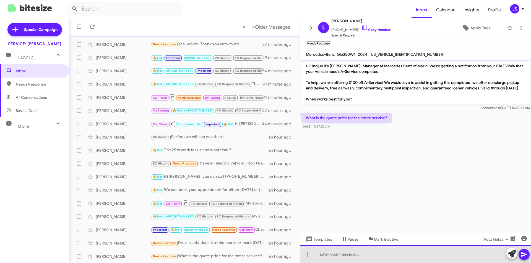
click at [426, 256] on div at bounding box center [415, 255] width 231 height 18
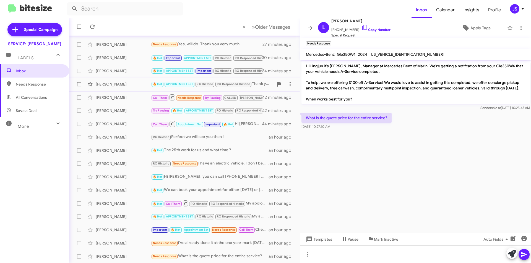
click at [141, 87] on div "[PERSON_NAME] 🔥 Hot APPOINTMENT SET RO Historic RO Responded Historic Thank you…" at bounding box center [185, 84] width 222 height 11
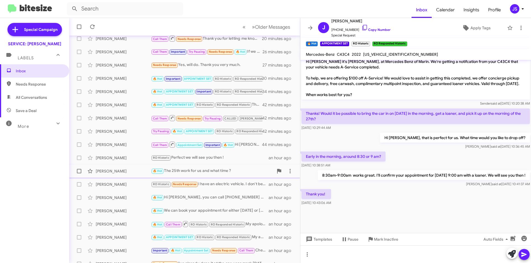
scroll to position [58, 0]
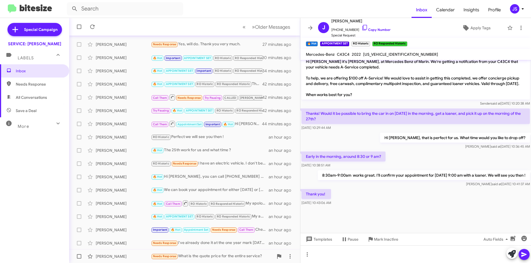
click at [125, 253] on div "[PERSON_NAME] Needs Response What is the quote price for the entire service? an…" at bounding box center [185, 256] width 222 height 11
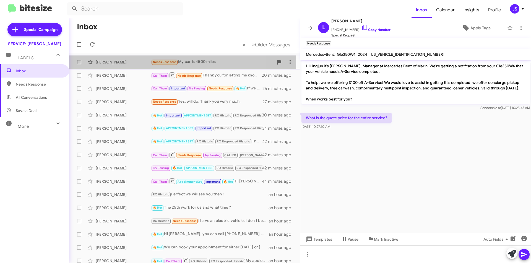
click at [105, 67] on div "[PERSON_NAME] Needs Response My car is 4500 miles 19 minutes ago" at bounding box center [185, 62] width 222 height 11
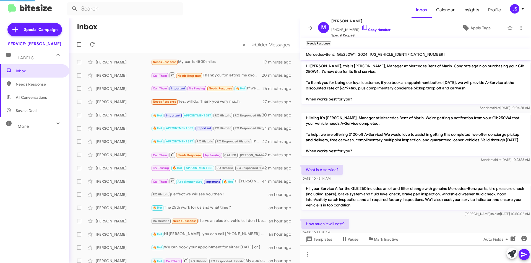
scroll to position [91, 0]
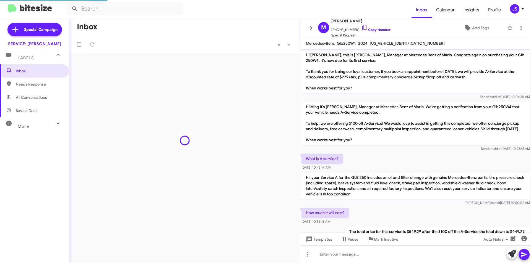
scroll to position [69, 0]
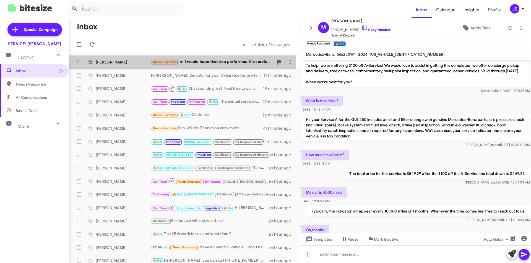
click at [122, 63] on div "[PERSON_NAME]" at bounding box center [123, 62] width 55 height 6
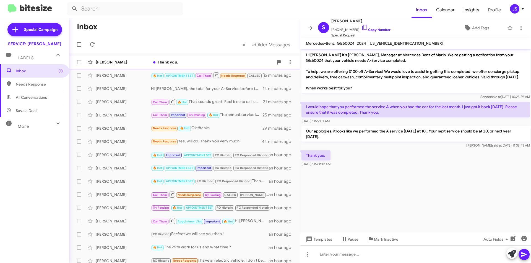
click at [131, 63] on div "[PERSON_NAME]" at bounding box center [123, 62] width 55 height 6
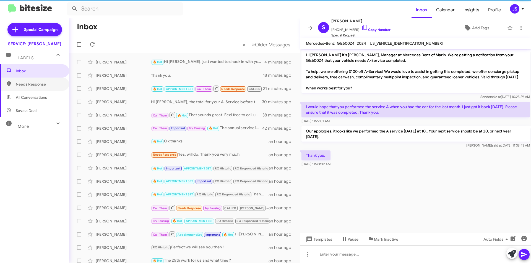
click at [50, 85] on span "Needs Response" at bounding box center [39, 85] width 47 height 6
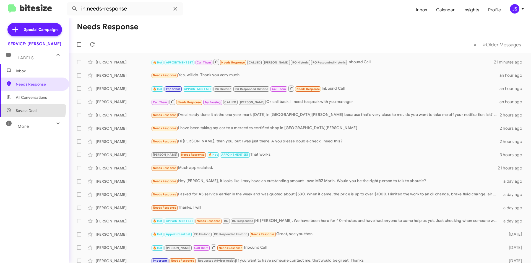
click at [18, 108] on span "Save a Deal" at bounding box center [34, 110] width 69 height 13
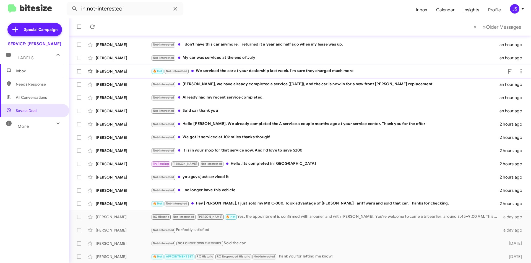
scroll to position [58, 0]
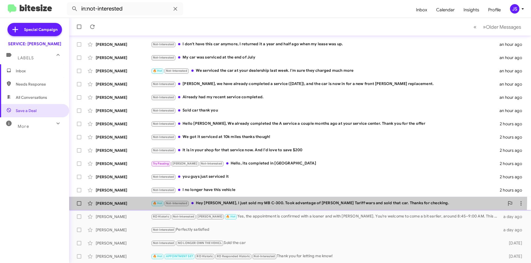
click at [280, 200] on div "[PERSON_NAME] 🔥 Hot Not-Interested Hey [PERSON_NAME], I just sold my MB C-300. …" at bounding box center [300, 203] width 453 height 11
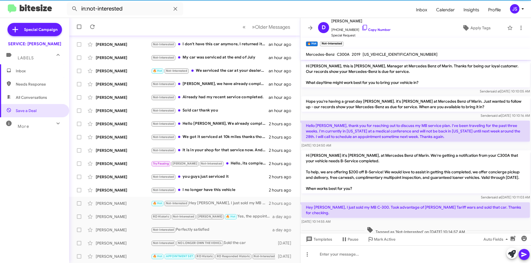
scroll to position [6, 0]
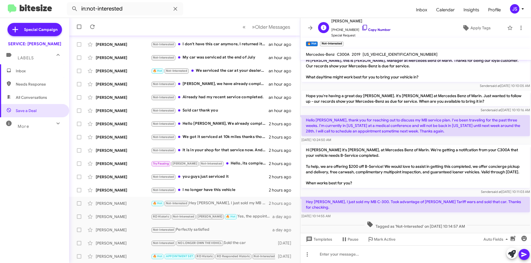
click at [361, 28] on icon at bounding box center [364, 27] width 7 height 7
click at [142, 188] on div "[PERSON_NAME]" at bounding box center [123, 191] width 55 height 6
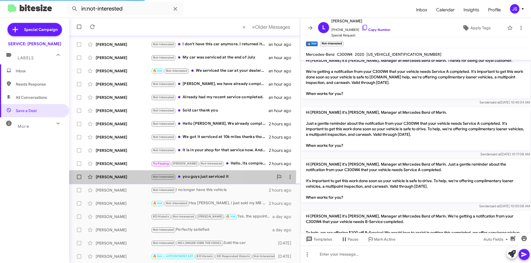
scroll to position [72, 0]
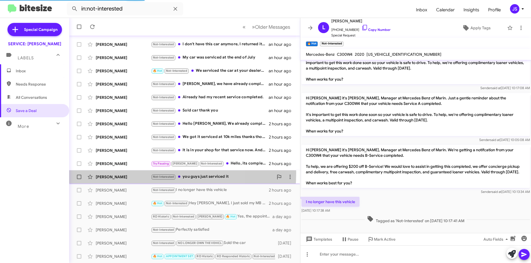
click at [130, 173] on div "[PERSON_NAME] Not-Interested you guys just serviced it 2 hours ago" at bounding box center [185, 177] width 222 height 11
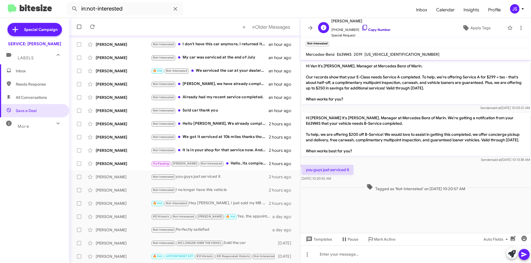
click at [367, 28] on link "Copy Number" at bounding box center [375, 30] width 29 height 4
click at [139, 164] on div "[PERSON_NAME]" at bounding box center [123, 164] width 55 height 6
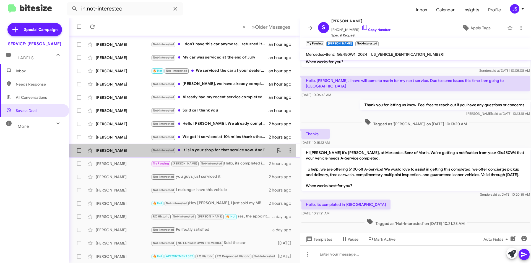
click at [138, 150] on div "[PERSON_NAME]" at bounding box center [123, 151] width 55 height 6
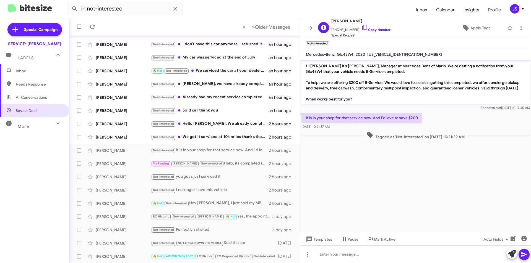
click at [363, 25] on span "[PHONE_NUMBER] Copy Number" at bounding box center [360, 28] width 59 height 8
drag, startPoint x: 359, startPoint y: 26, endPoint x: 372, endPoint y: 27, distance: 12.7
click at [361, 26] on icon at bounding box center [364, 27] width 7 height 7
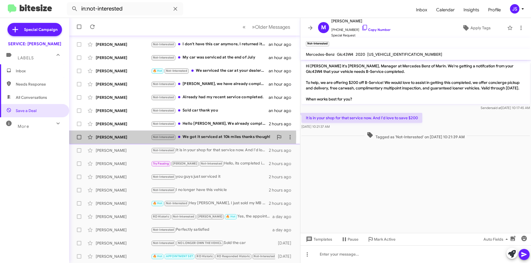
click at [142, 137] on div "[PERSON_NAME]" at bounding box center [123, 138] width 55 height 6
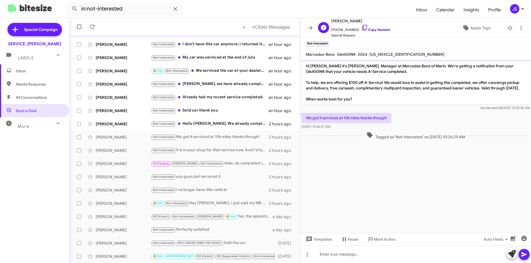
click at [361, 27] on icon at bounding box center [364, 27] width 7 height 7
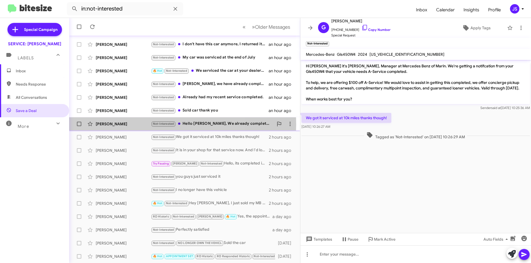
click at [130, 124] on div "Eunkil Lee" at bounding box center [123, 124] width 55 height 6
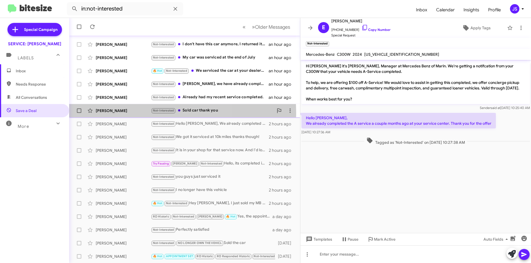
click at [124, 113] on div "Bruce Gribens Not-Interested Sold car thank you an hour ago" at bounding box center [185, 110] width 222 height 11
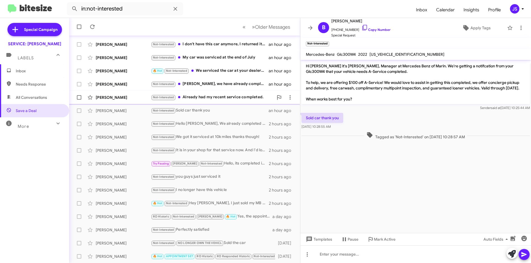
click at [126, 98] on div "Mark Fissel" at bounding box center [123, 98] width 55 height 6
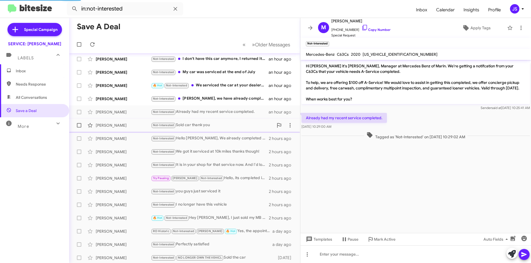
scroll to position [30, 0]
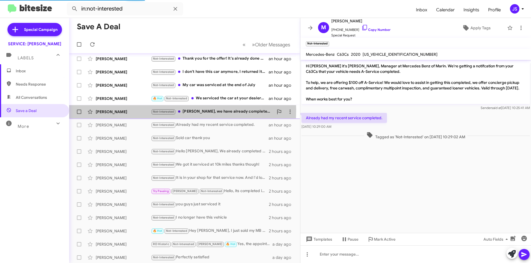
click at [139, 110] on div "Jeffrey Pero" at bounding box center [123, 112] width 55 height 6
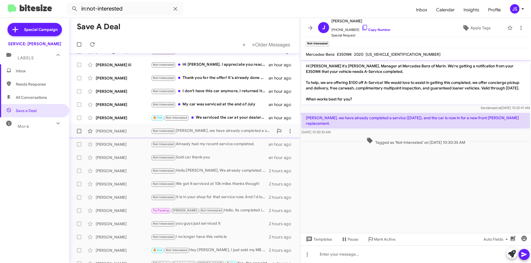
scroll to position [2, 0]
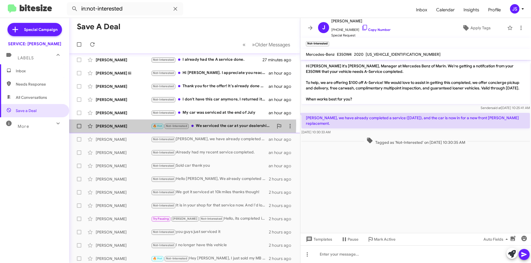
click at [135, 124] on div "Catherine Taylor" at bounding box center [123, 127] width 55 height 6
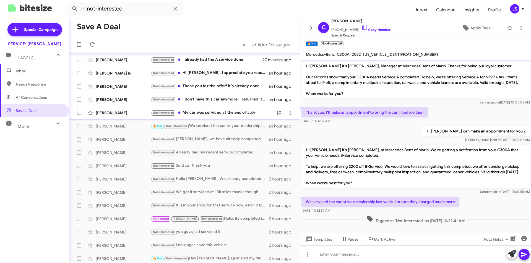
click at [120, 117] on div "Joanne Giffra Not-Interested My car was serviced at the end of July an hour ago" at bounding box center [185, 113] width 222 height 11
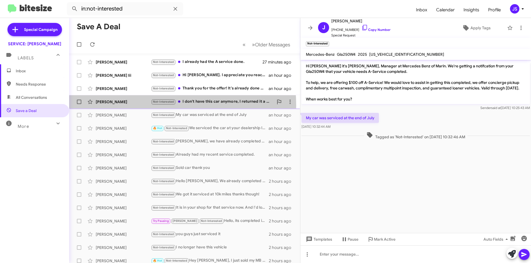
click at [138, 106] on div "Jennifer Lammers Not-Interested I don't have this car anymore, I returned it a …" at bounding box center [185, 101] width 222 height 11
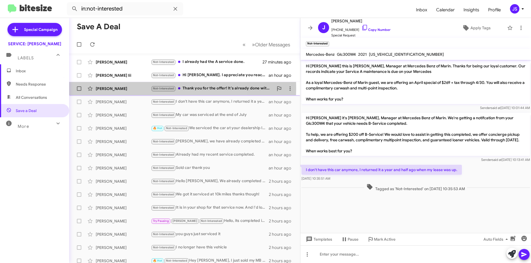
click at [131, 88] on div "[PERSON_NAME]" at bounding box center [123, 89] width 55 height 6
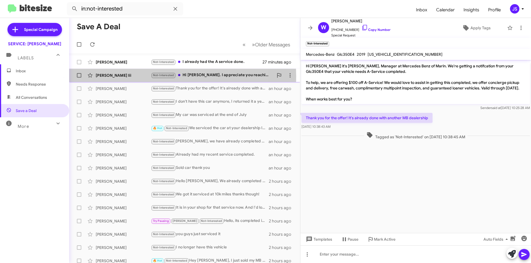
click at [106, 77] on div "[PERSON_NAME] Iii" at bounding box center [123, 76] width 55 height 6
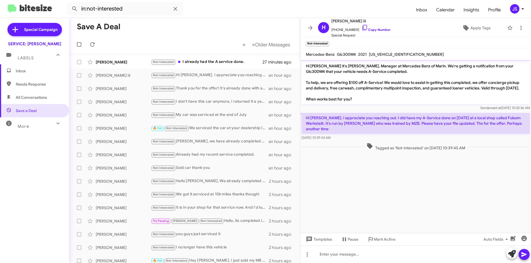
click at [398, 166] on cdk-virtual-scroll-viewport "Hi Hale it's Omar Ibrahimi, Manager at Mercedes Benz of Marin. We're getting a …" at bounding box center [415, 146] width 231 height 173
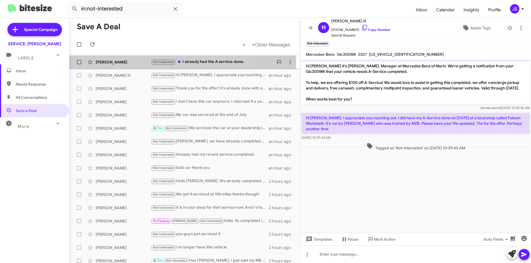
click at [134, 59] on div "Christopher Kershaw Not-Interested I already had the A service done. 27 minutes…" at bounding box center [185, 62] width 222 height 11
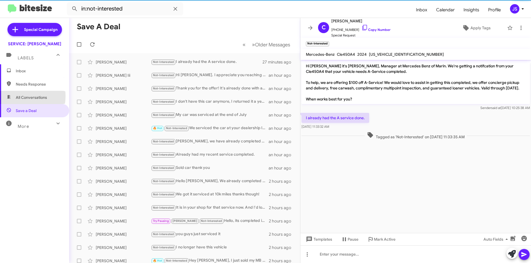
click at [14, 96] on span "All Conversations" at bounding box center [34, 97] width 69 height 13
type input "in:all-conversations"
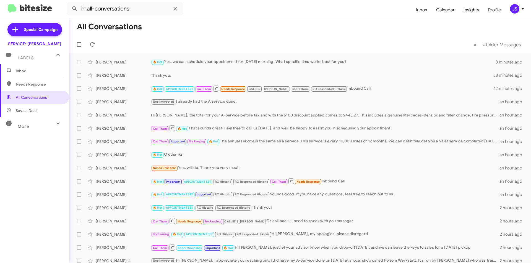
drag, startPoint x: 389, startPoint y: 10, endPoint x: 525, endPoint y: 24, distance: 137.0
click at [390, 11] on form "in:all-conversations" at bounding box center [239, 8] width 345 height 13
